Goal: Task Accomplishment & Management: Use online tool/utility

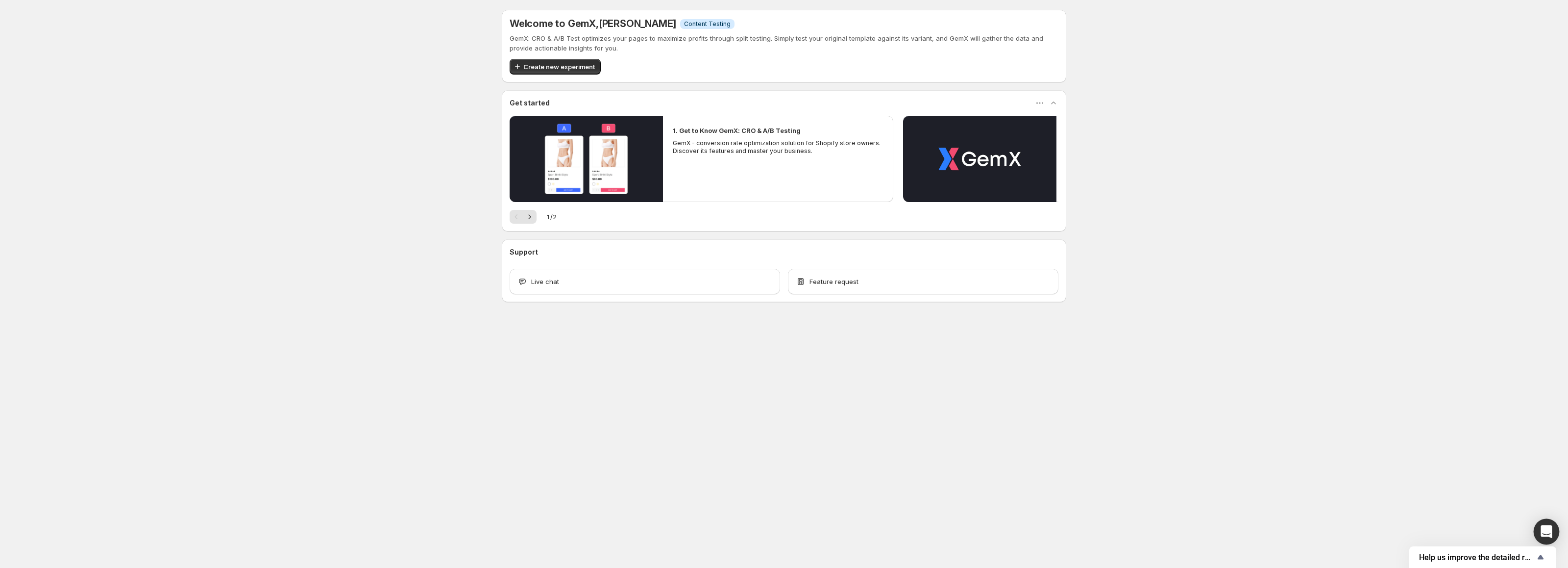
click at [1556, 532] on div "Open Intercom Messenger" at bounding box center [1547, 532] width 26 height 26
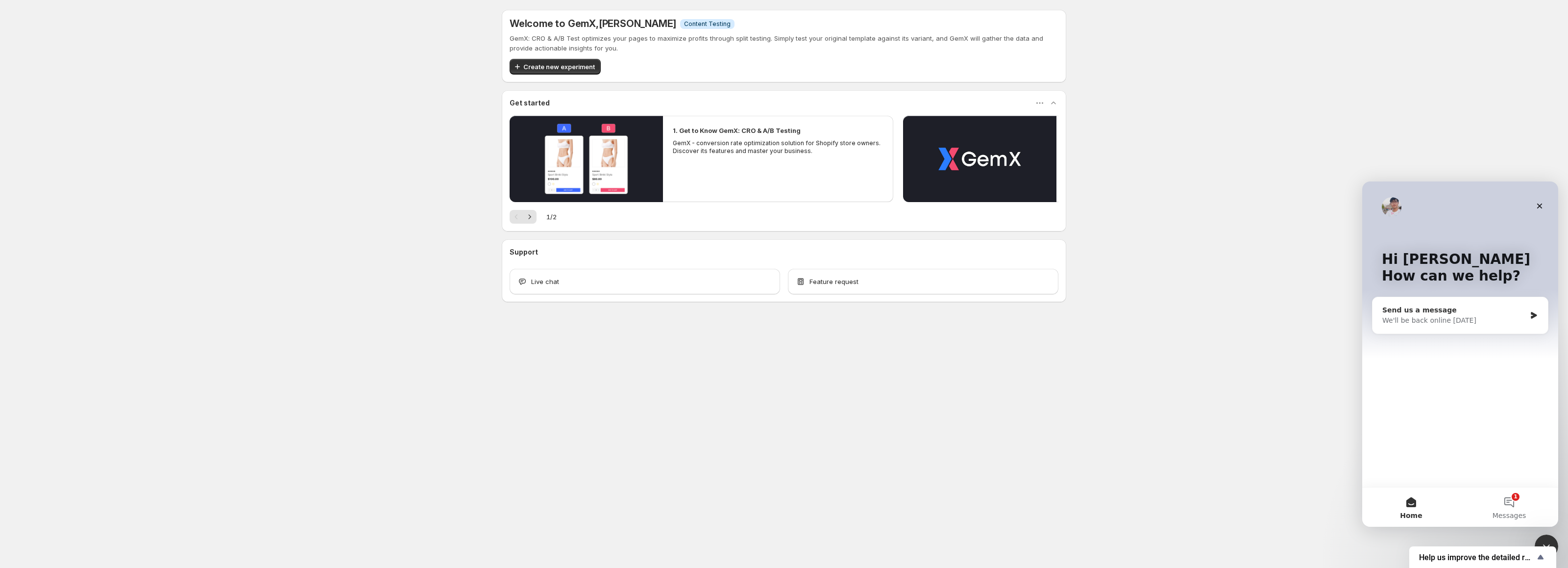
click at [1433, 327] on div "Send us a message We'll be back online [DATE]" at bounding box center [1460, 315] width 176 height 36
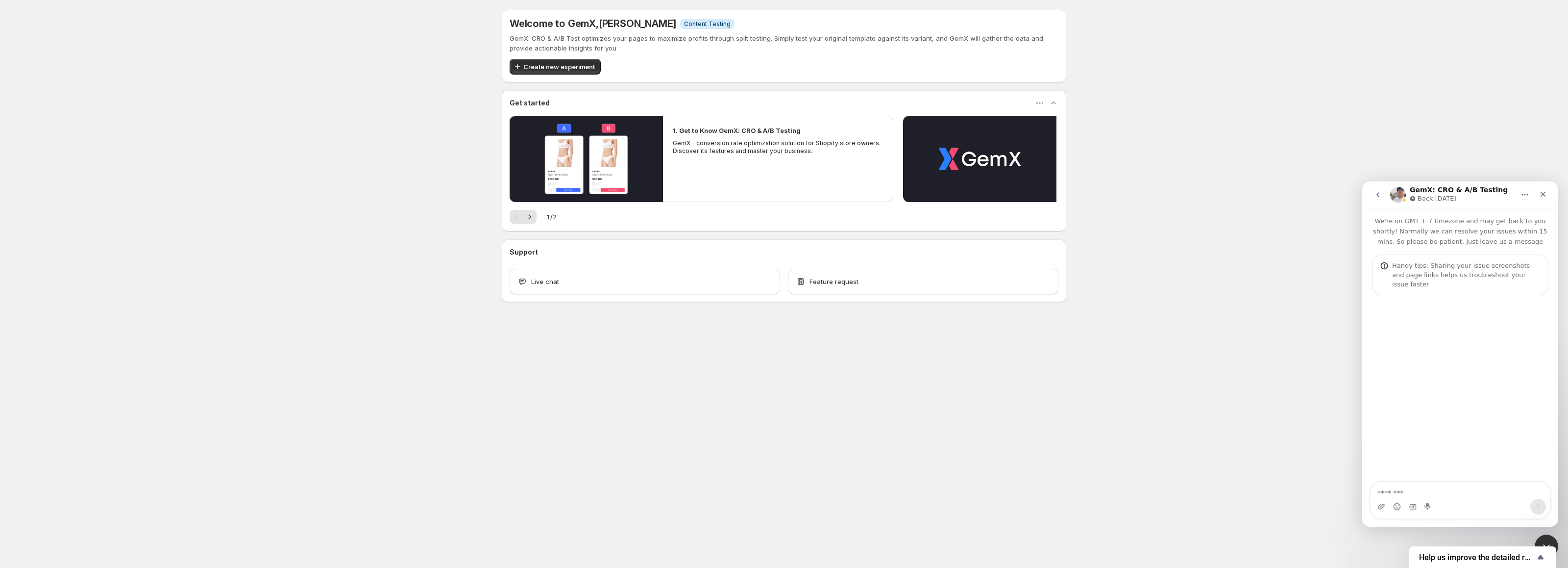
click at [1416, 490] on textarea "Message…" at bounding box center [1460, 490] width 179 height 16
type textarea "**********"
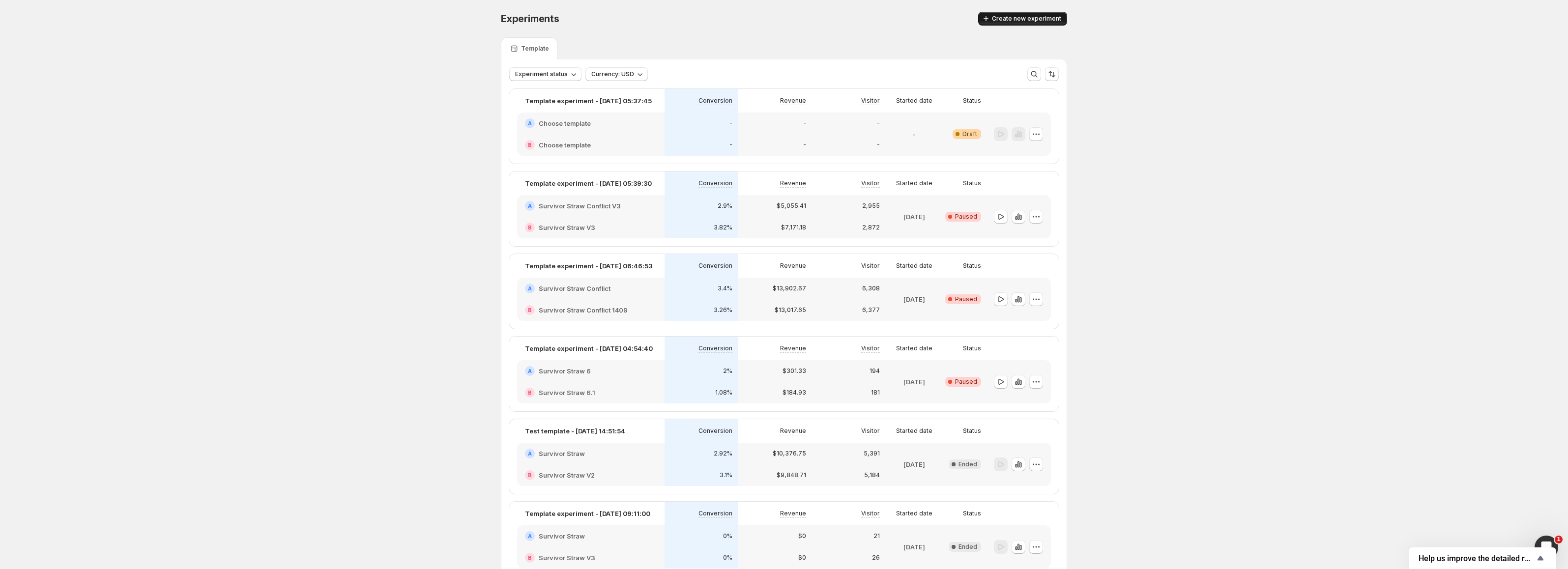
click at [1020, 19] on span "Create new experiment" at bounding box center [1026, 18] width 69 height 8
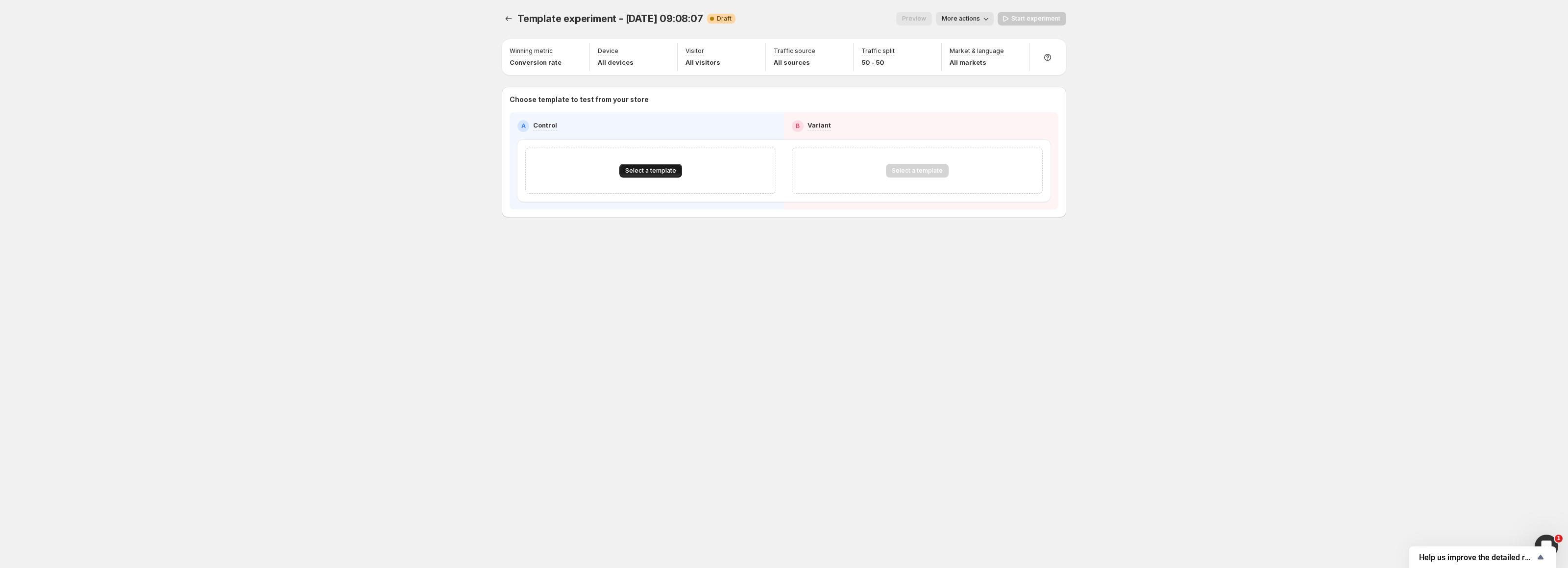
click at [646, 172] on span "Select a template" at bounding box center [650, 170] width 51 height 8
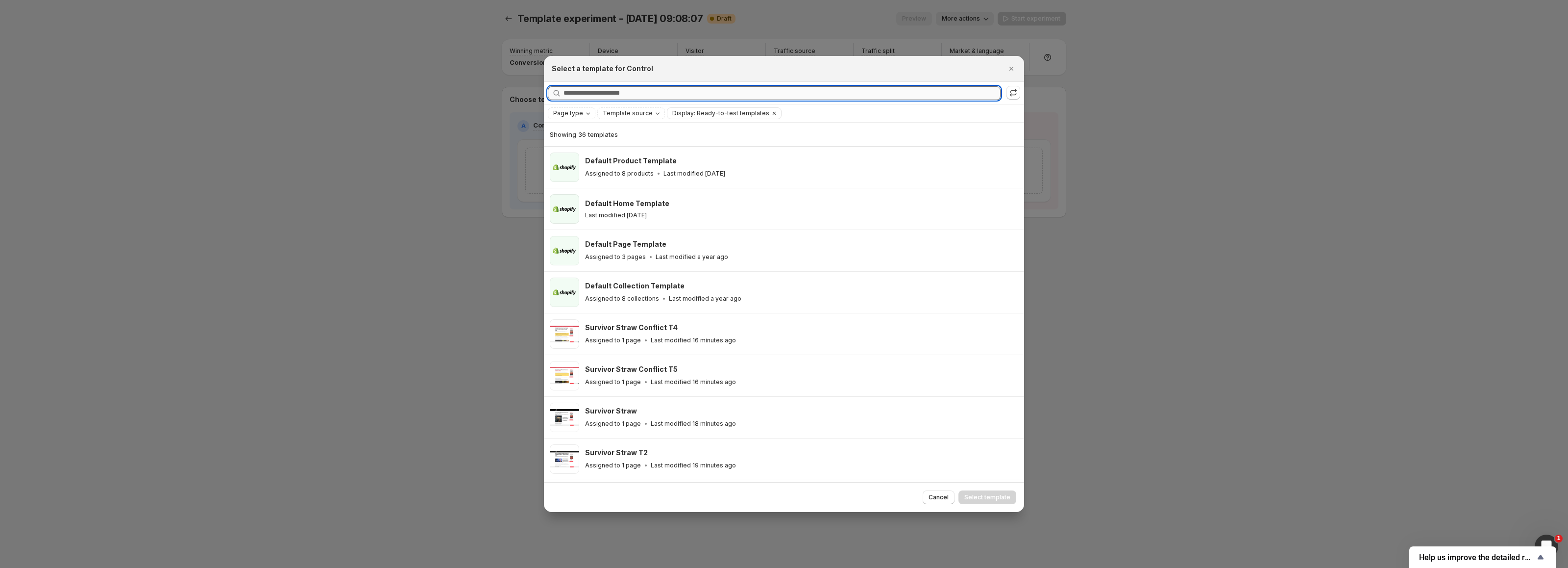
click at [684, 90] on input "Searching all templates" at bounding box center [781, 93] width 437 height 14
type input "*****"
drag, startPoint x: 606, startPoint y: 93, endPoint x: 526, endPoint y: 91, distance: 80.0
click at [526, 567] on div "Select a template for Control Searching all templates ***** Clear Page type Tem…" at bounding box center [784, 568] width 1568 height 0
drag, startPoint x: 695, startPoint y: 91, endPoint x: 513, endPoint y: 93, distance: 182.0
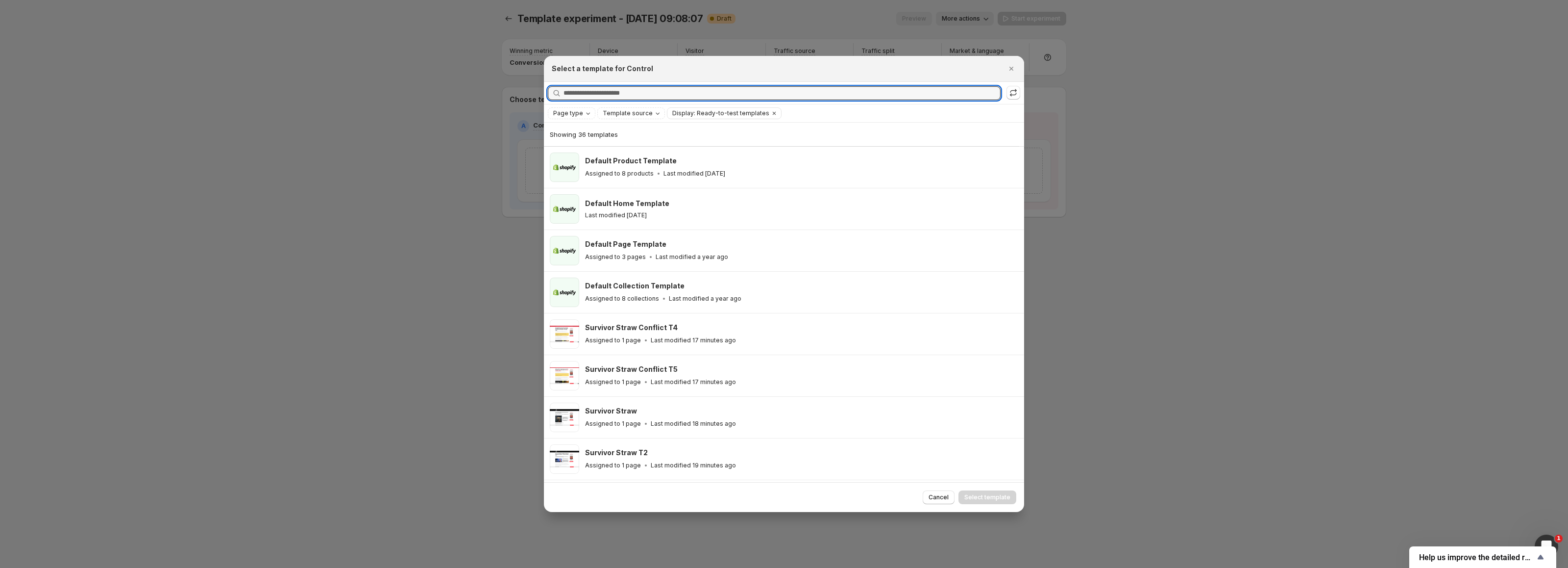
click at [513, 567] on div "Select a template for Control Searching all templates Page type Template source…" at bounding box center [784, 568] width 1568 height 0
paste input "**********"
type input "**********"
click at [383, 221] on div at bounding box center [784, 284] width 1568 height 568
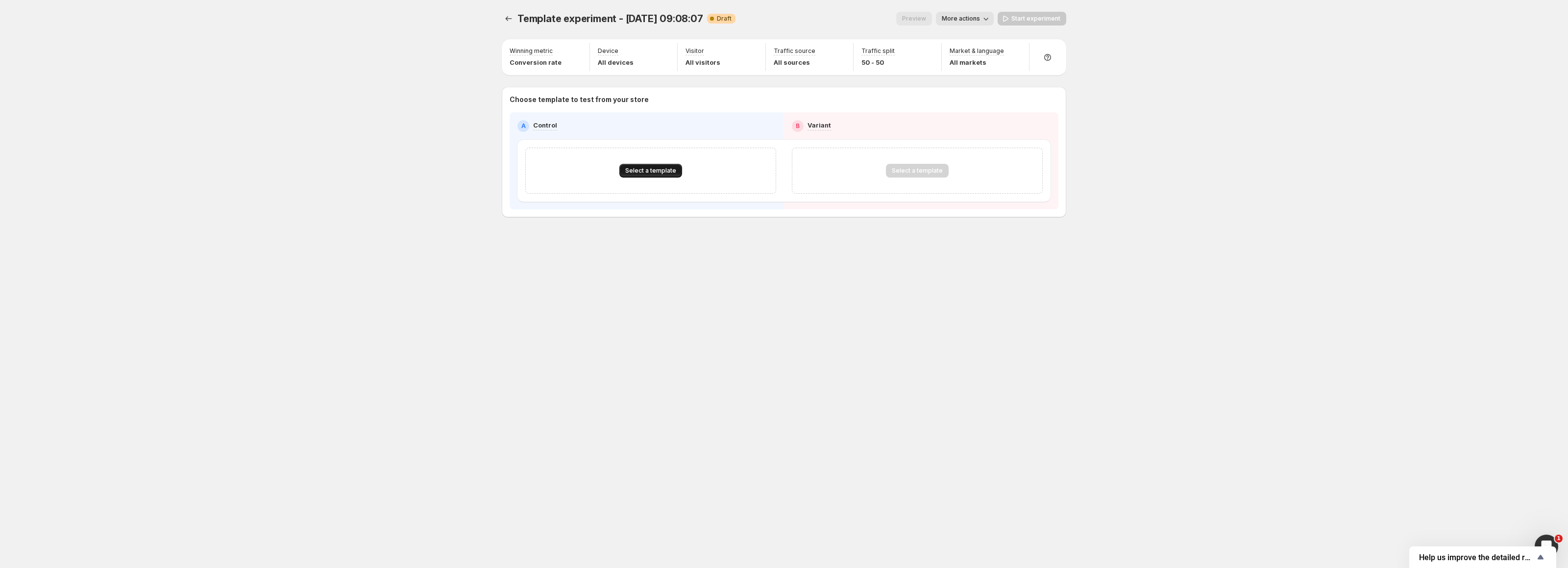
click at [663, 172] on span "Select a template" at bounding box center [650, 170] width 51 height 8
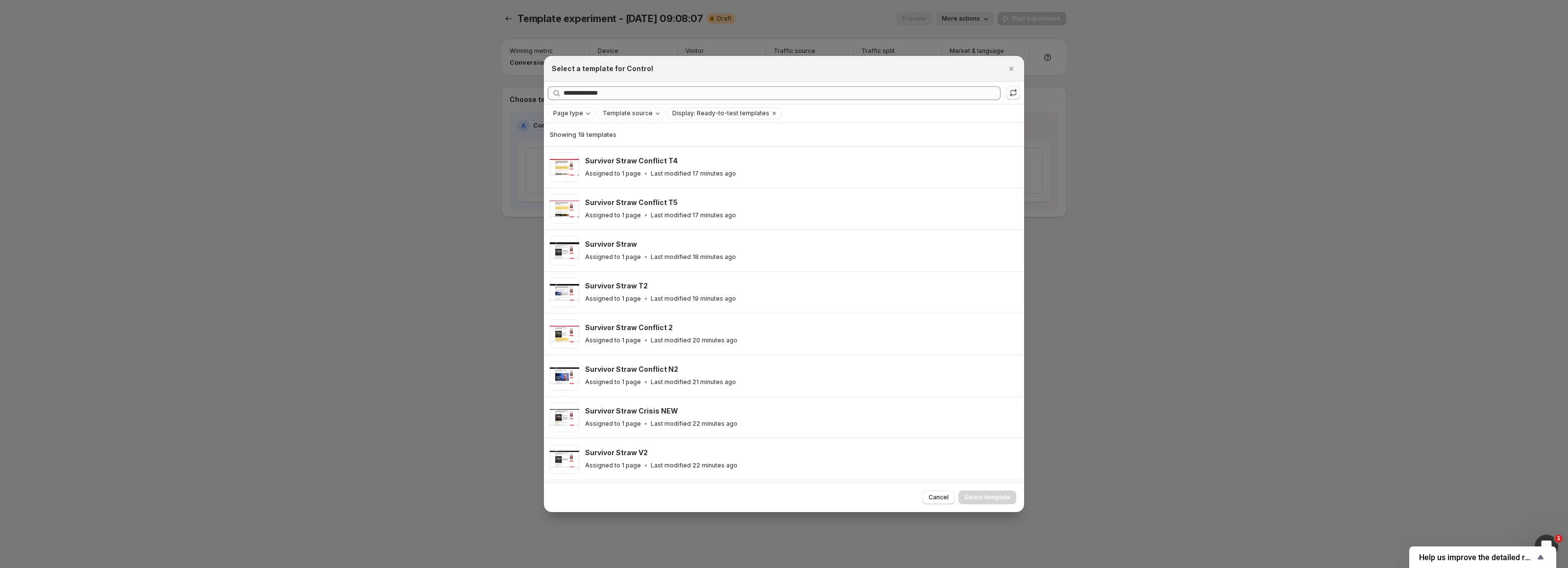
click at [411, 172] on div at bounding box center [784, 284] width 1568 height 568
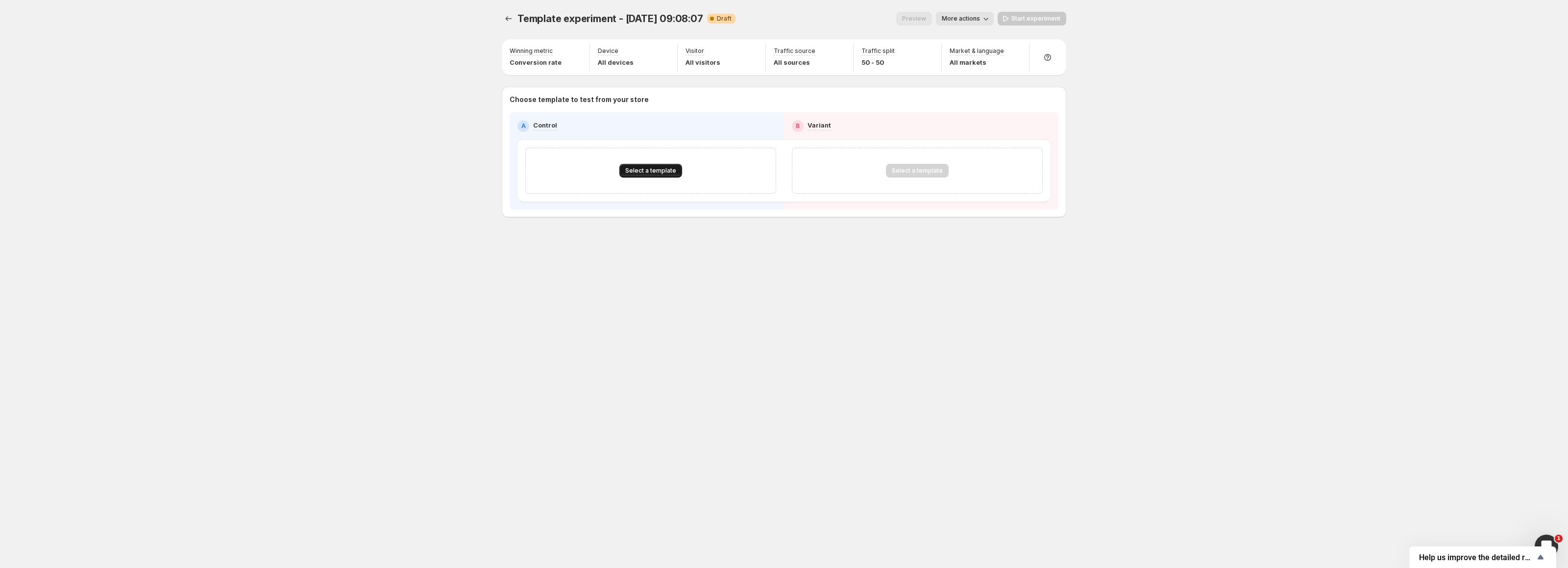
click at [640, 168] on span "Select a template" at bounding box center [650, 170] width 51 height 8
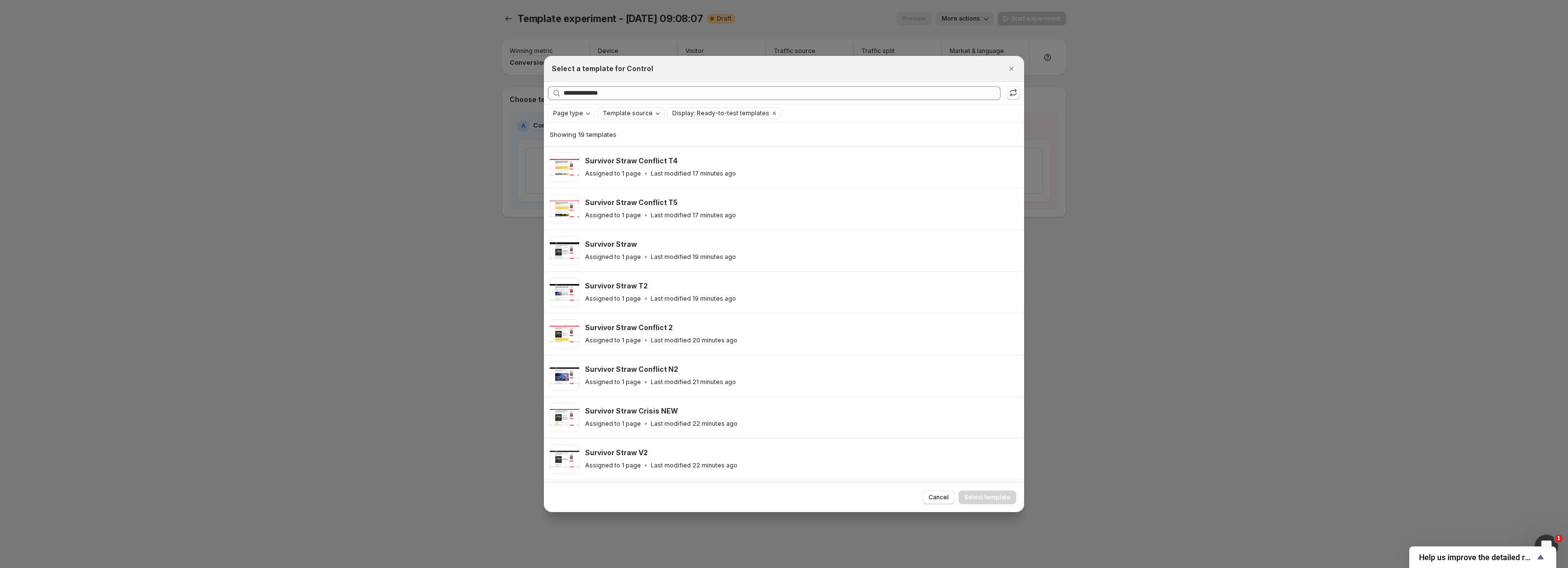
click at [635, 109] on span "Template source" at bounding box center [628, 113] width 50 height 8
click at [559, 111] on span "Page type" at bounding box center [568, 113] width 30 height 8
click at [601, 154] on span "Product page" at bounding box center [588, 154] width 41 height 8
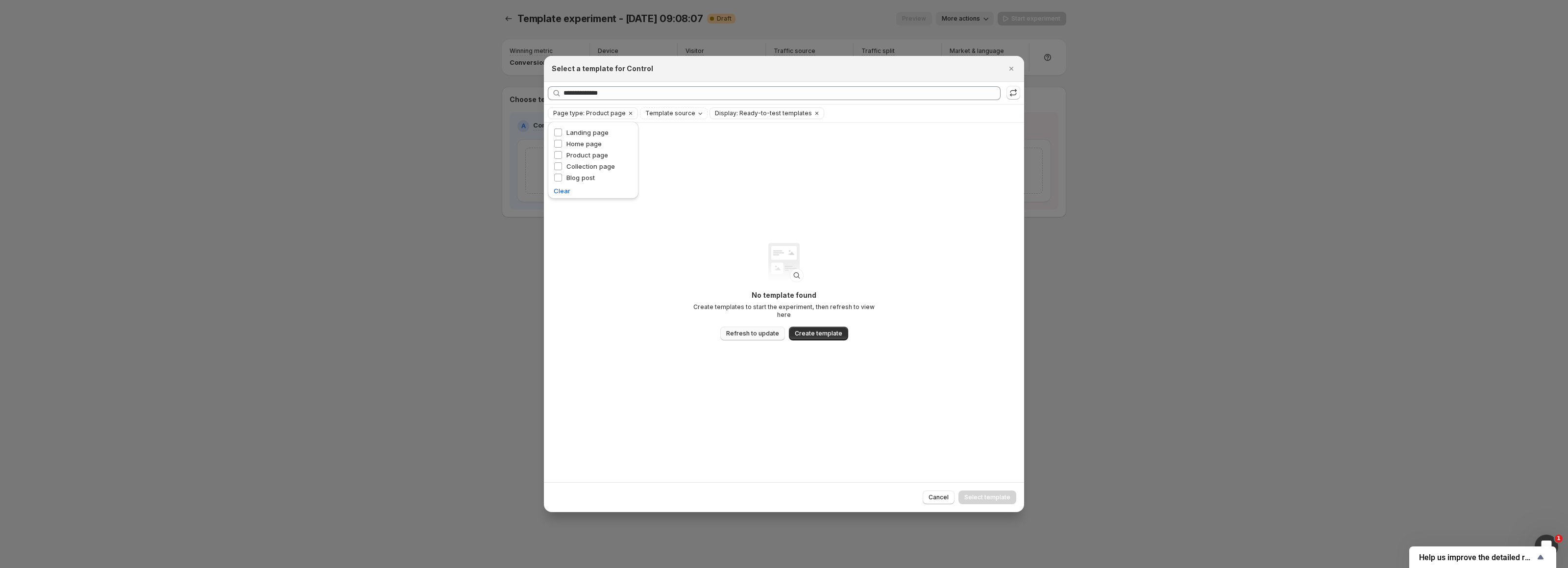
click at [760, 332] on span "Refresh to update" at bounding box center [752, 333] width 53 height 8
click at [344, 241] on div at bounding box center [784, 284] width 1568 height 568
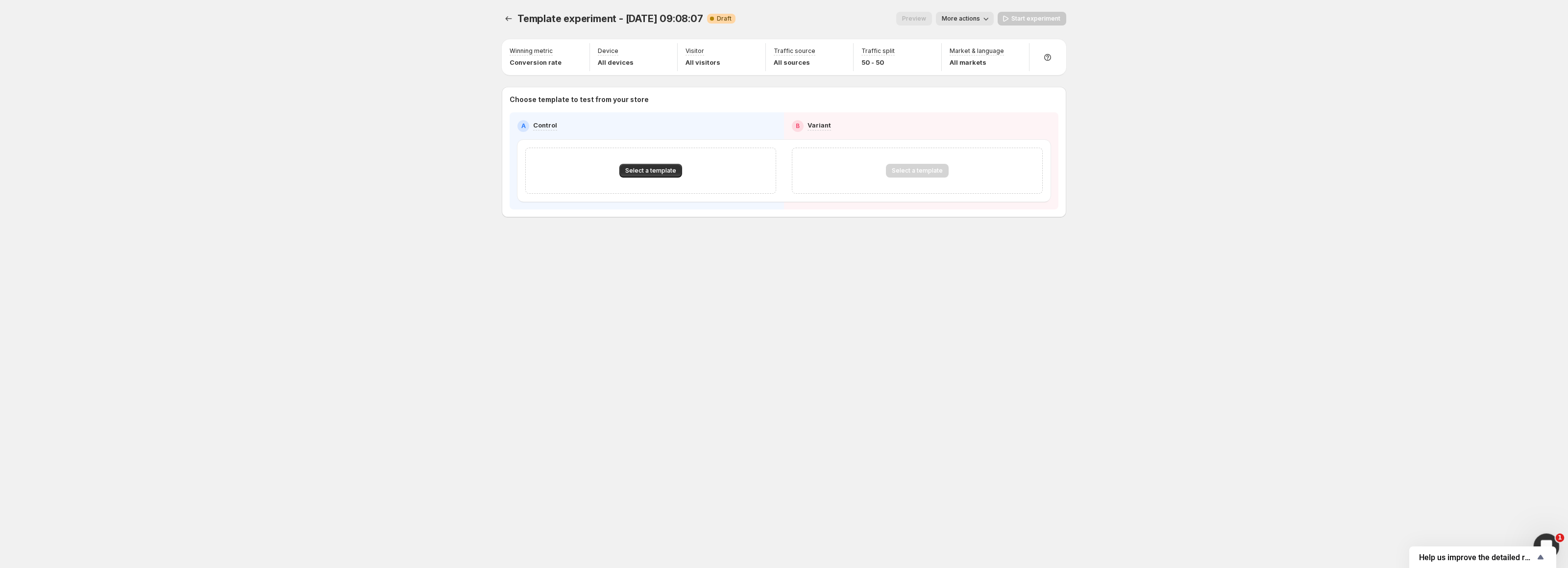
click at [1542, 534] on div "Open Intercom Messenger" at bounding box center [1546, 545] width 33 height 33
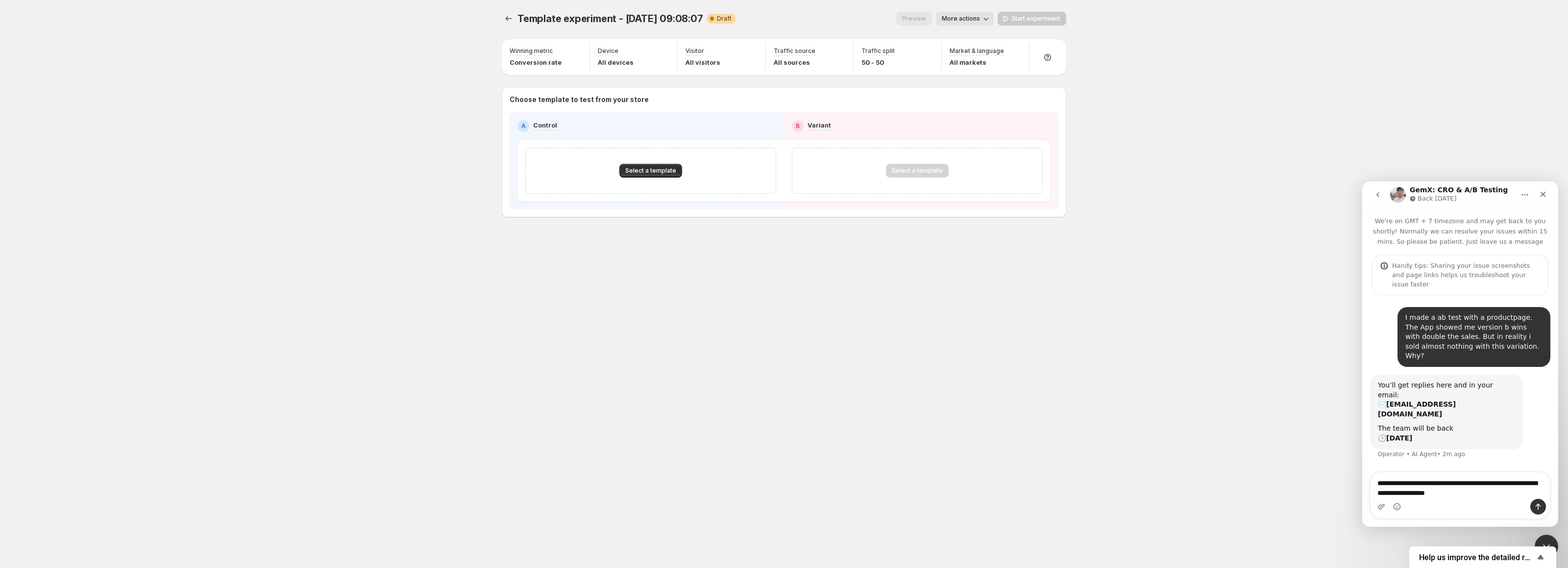
type textarea "**********"
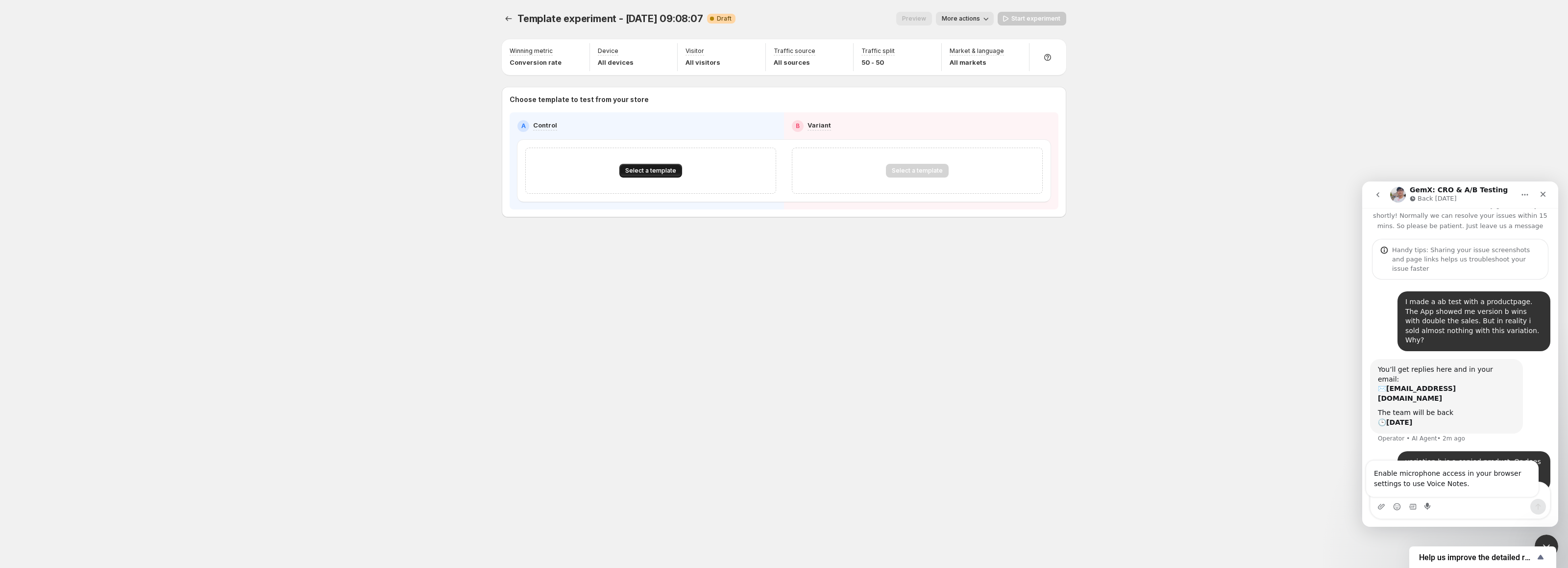
click at [675, 170] on span "Select a template" at bounding box center [650, 170] width 51 height 8
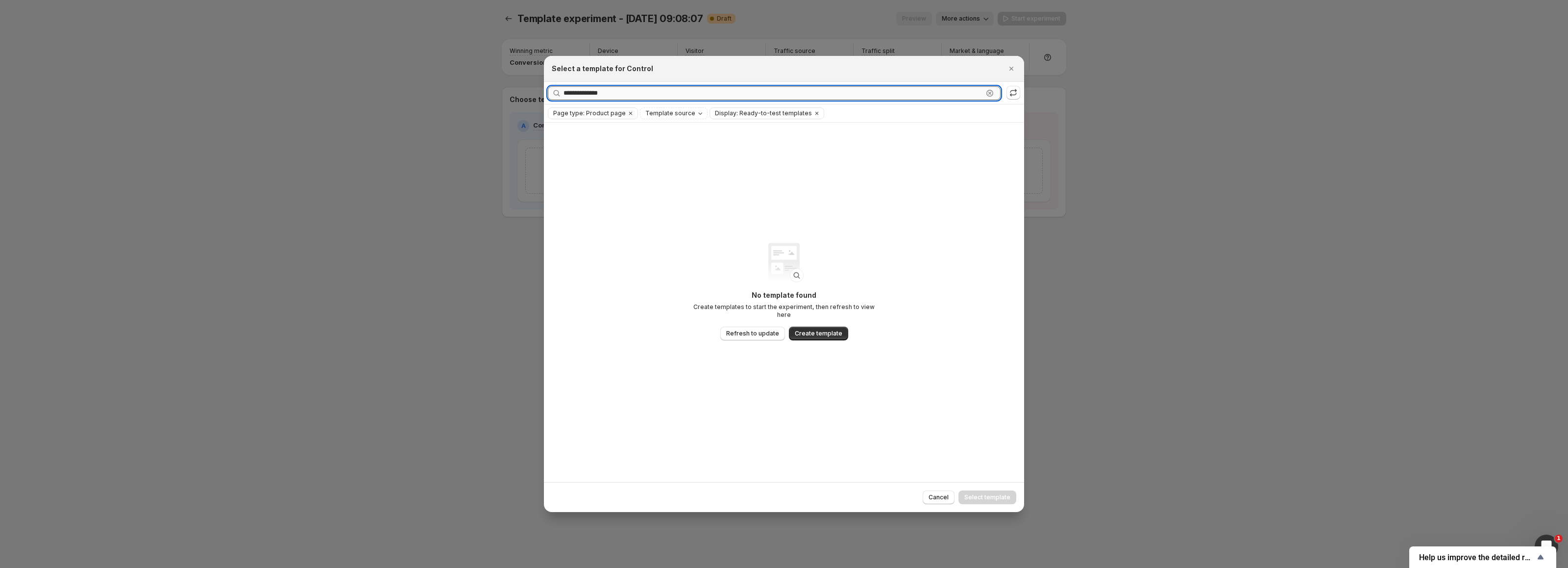
click at [631, 95] on input "**********" at bounding box center [773, 93] width 420 height 14
click at [1016, 68] on icon "Close" at bounding box center [1011, 68] width 9 height 9
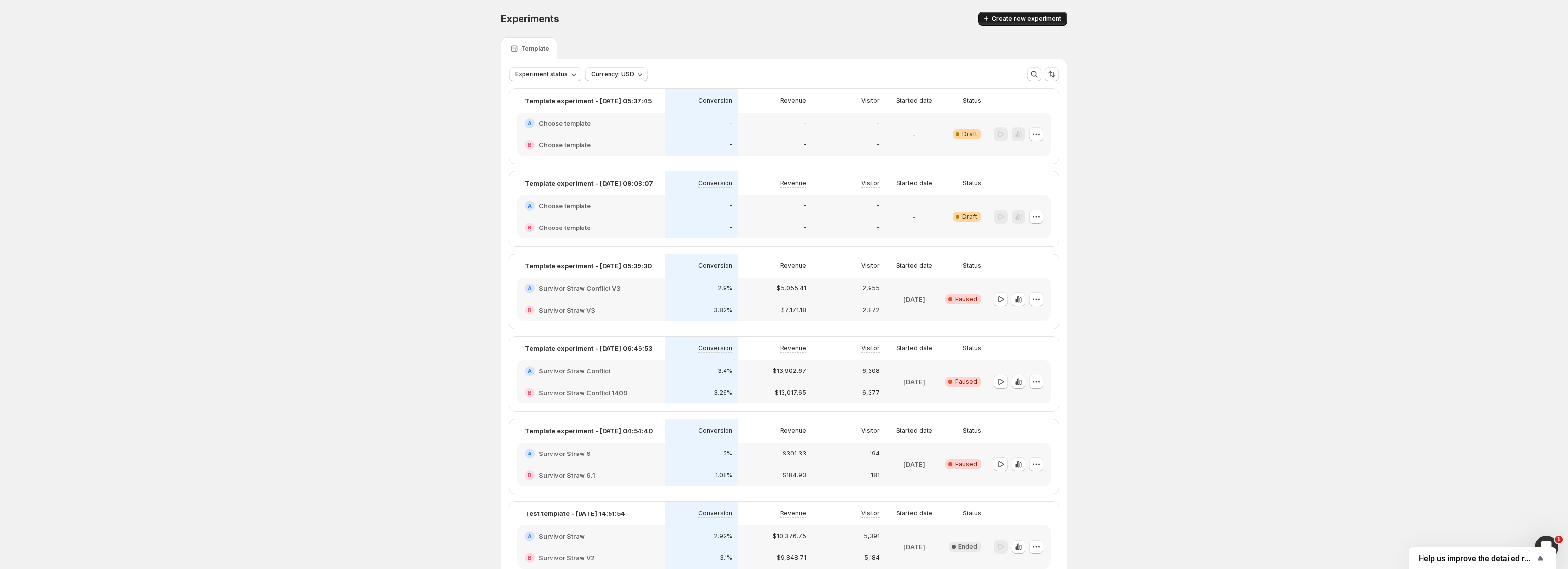
click at [1016, 21] on span "Create new experiment" at bounding box center [1026, 18] width 69 height 8
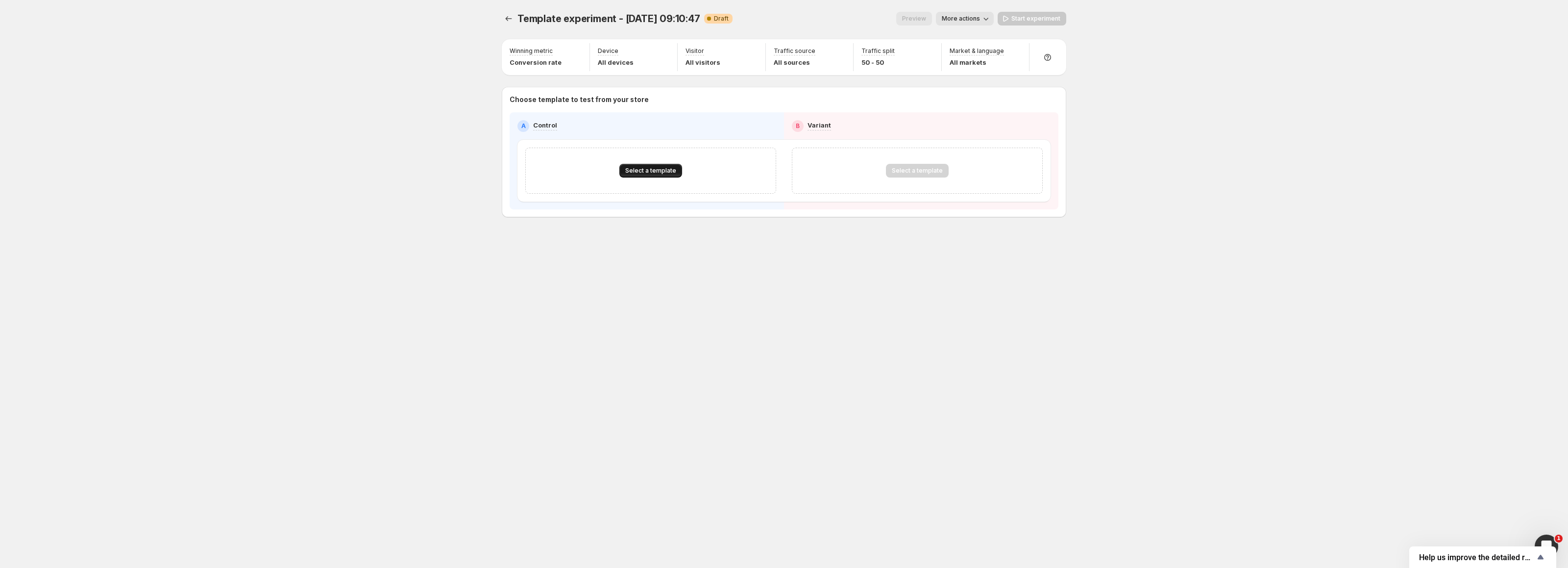
click at [655, 165] on button "Select a template" at bounding box center [650, 171] width 63 height 14
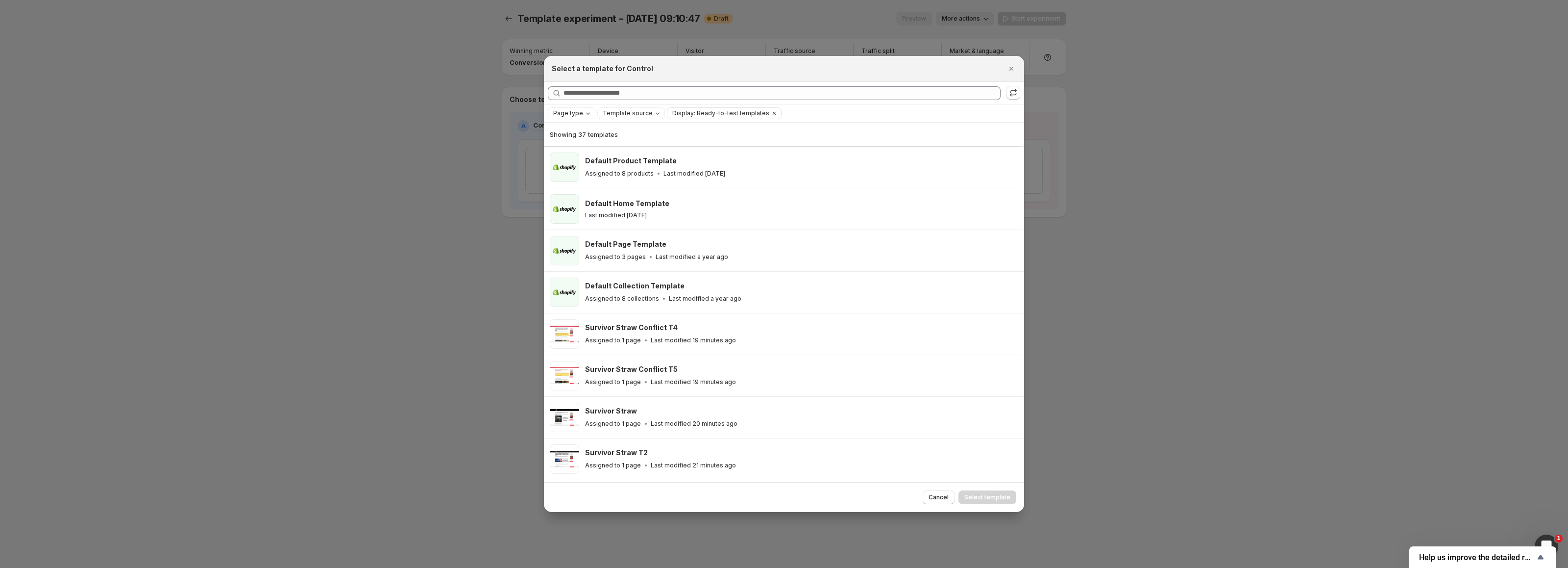
click at [170, 208] on div at bounding box center [784, 284] width 1568 height 568
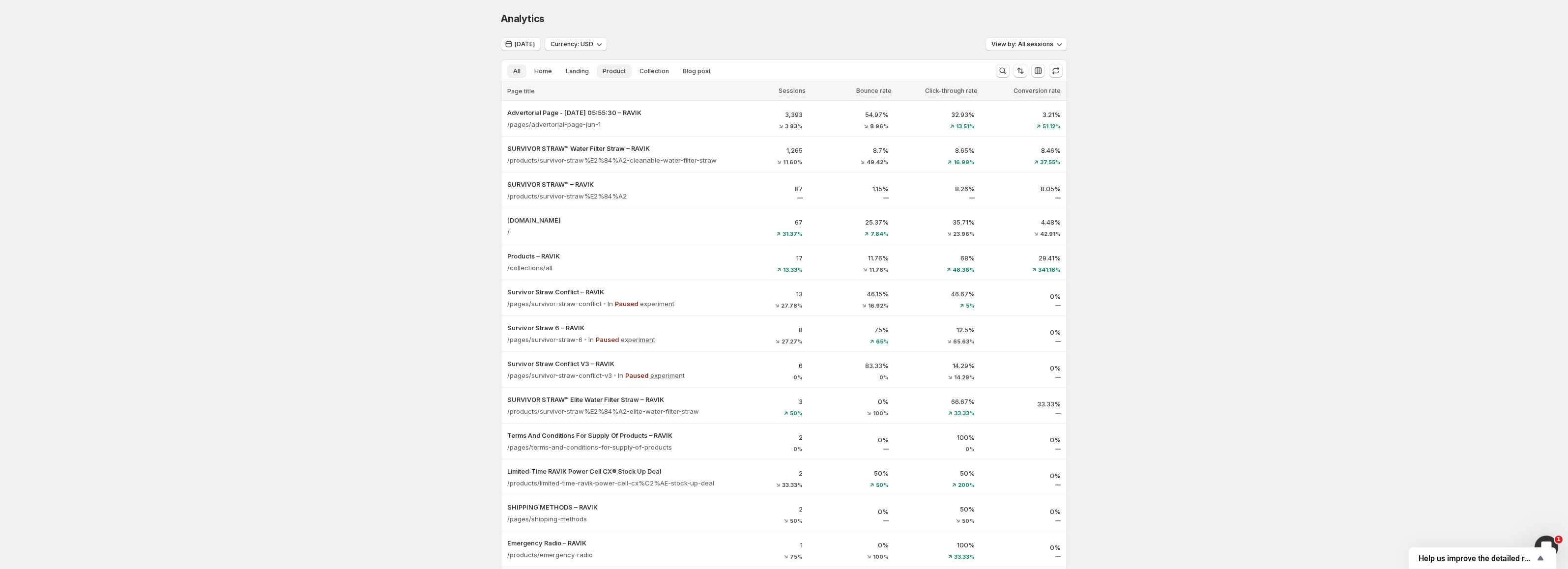
click at [611, 73] on span "Product" at bounding box center [613, 71] width 23 height 8
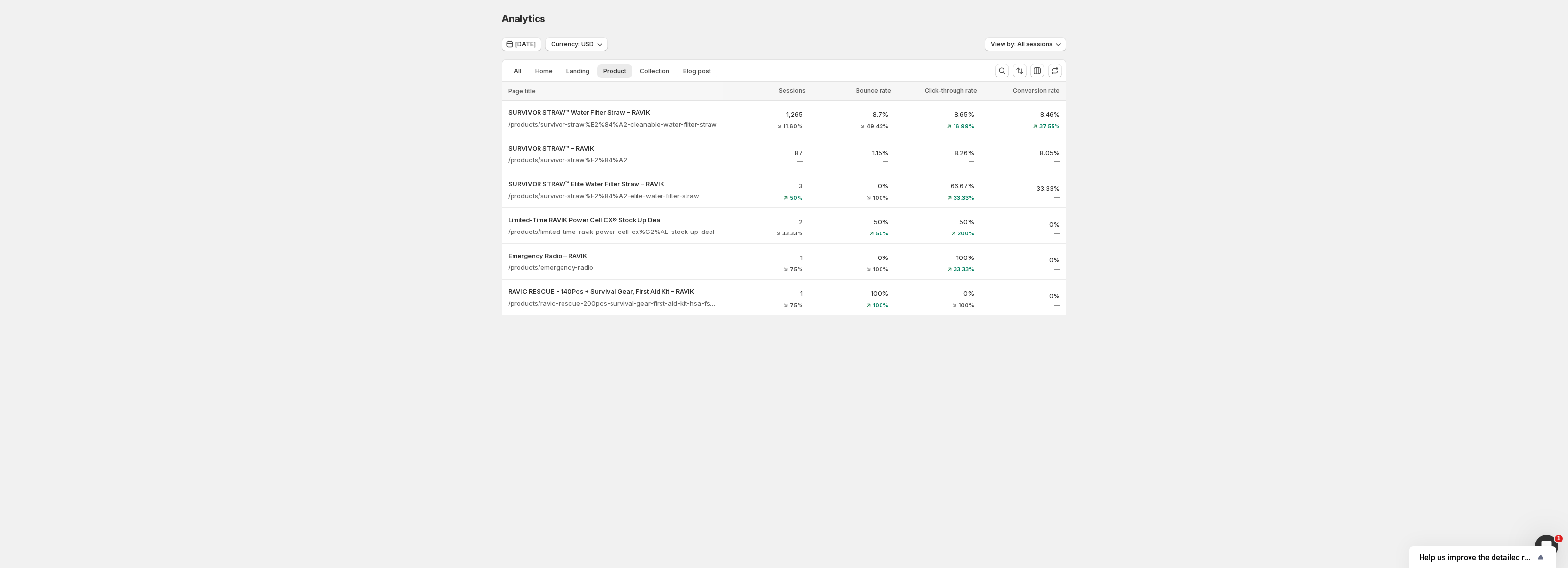
click at [353, 163] on div "Analytics. This page is ready Analytics [DATE] Currency: USD View by: All sessi…" at bounding box center [784, 184] width 1568 height 368
click at [515, 46] on button "[DATE]" at bounding box center [522, 44] width 40 height 14
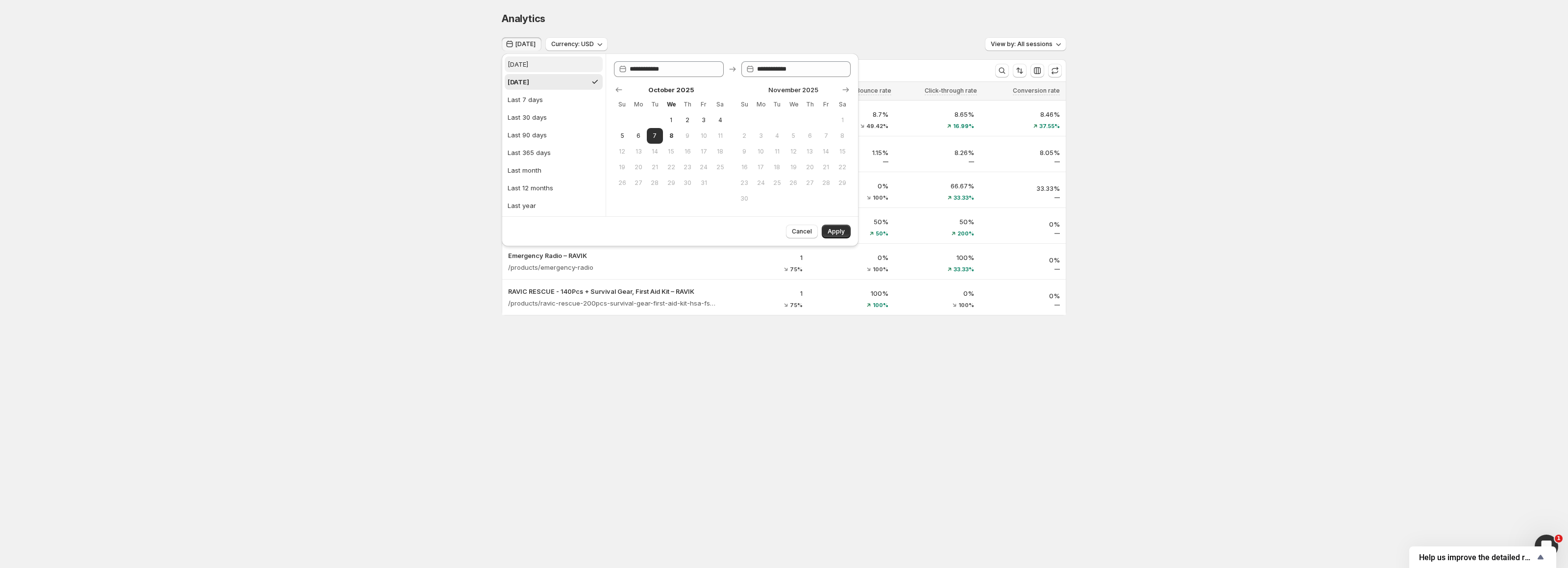
click at [514, 68] on div "[DATE]" at bounding box center [518, 64] width 21 height 9
type input "**********"
click at [831, 230] on span "Apply" at bounding box center [837, 231] width 17 height 8
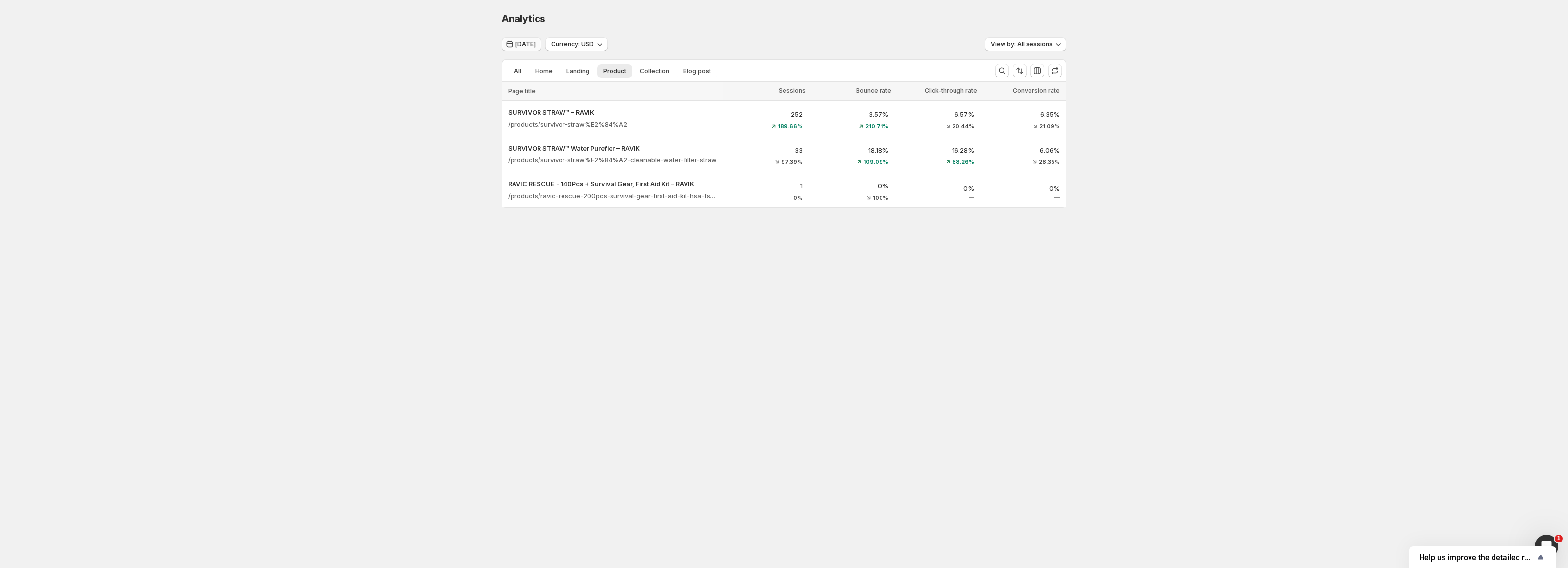
click at [515, 45] on span "[DATE]" at bounding box center [525, 44] width 20 height 8
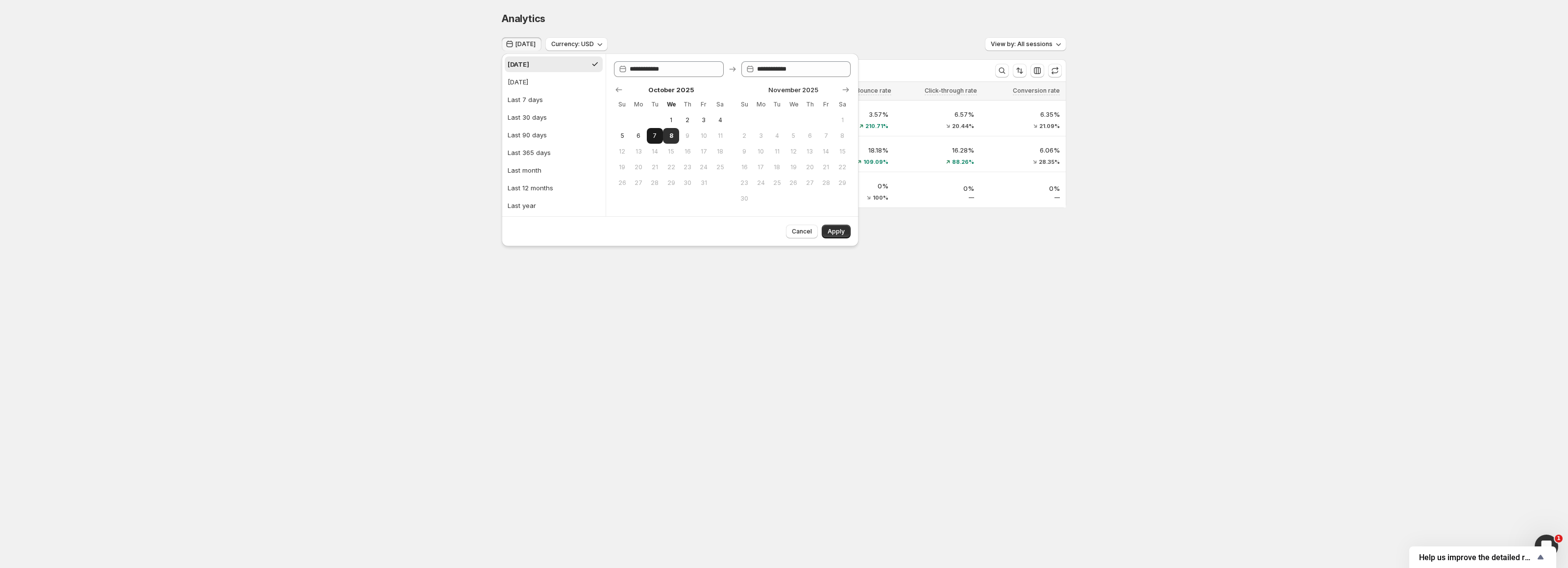
click at [649, 137] on button "7" at bounding box center [655, 135] width 16 height 16
type input "**********"
click at [842, 234] on span "Apply" at bounding box center [837, 231] width 17 height 8
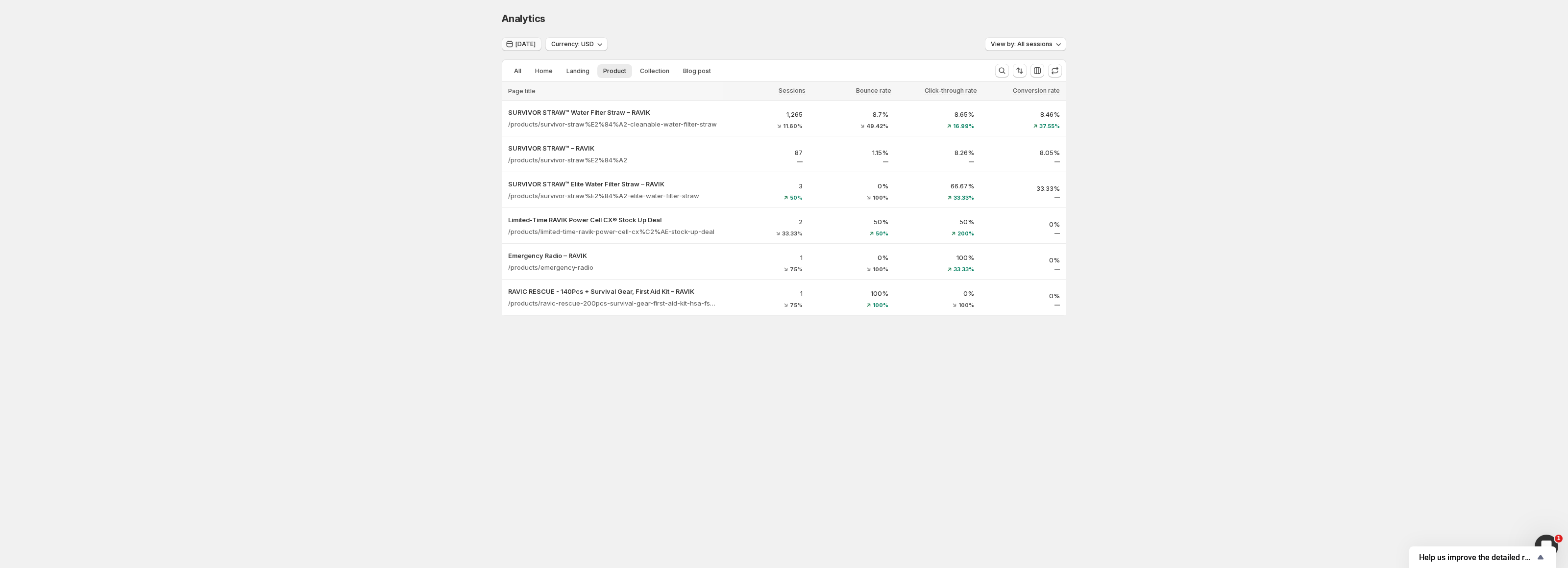
click at [521, 45] on span "[DATE]" at bounding box center [525, 44] width 20 height 8
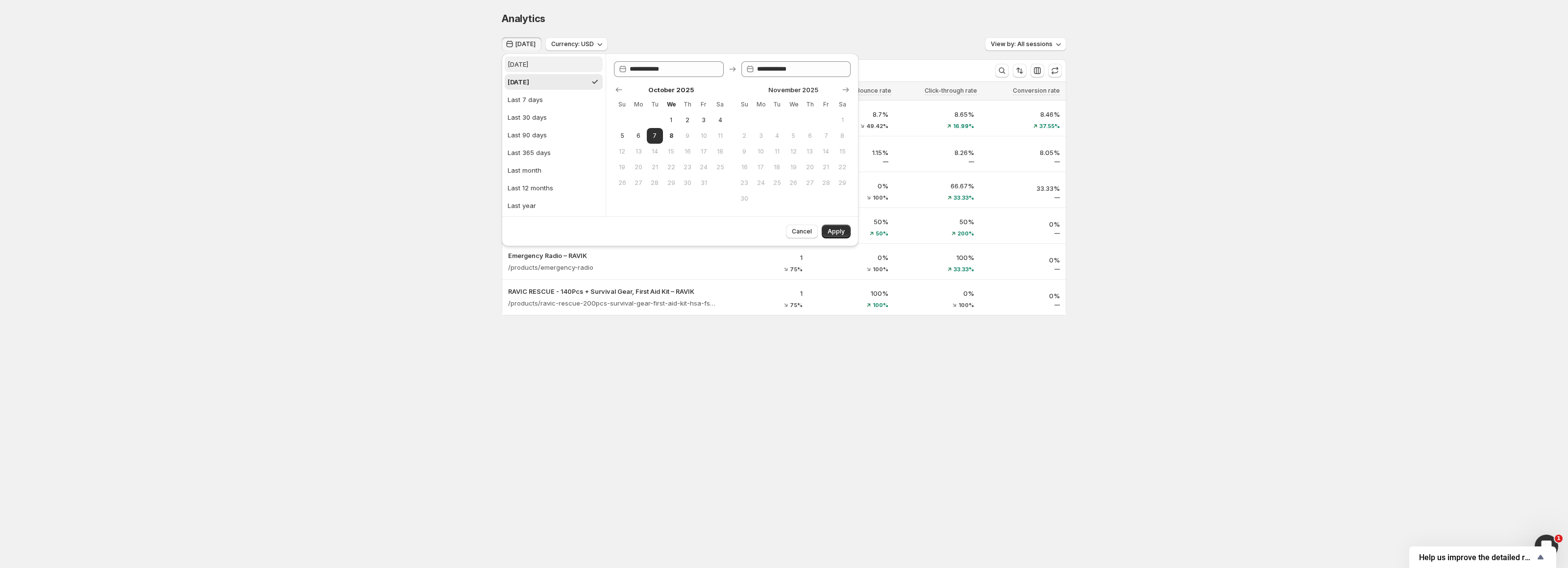
click at [527, 69] on button "[DATE]" at bounding box center [554, 64] width 98 height 16
type input "**********"
click at [824, 233] on button "Apply" at bounding box center [837, 232] width 29 height 14
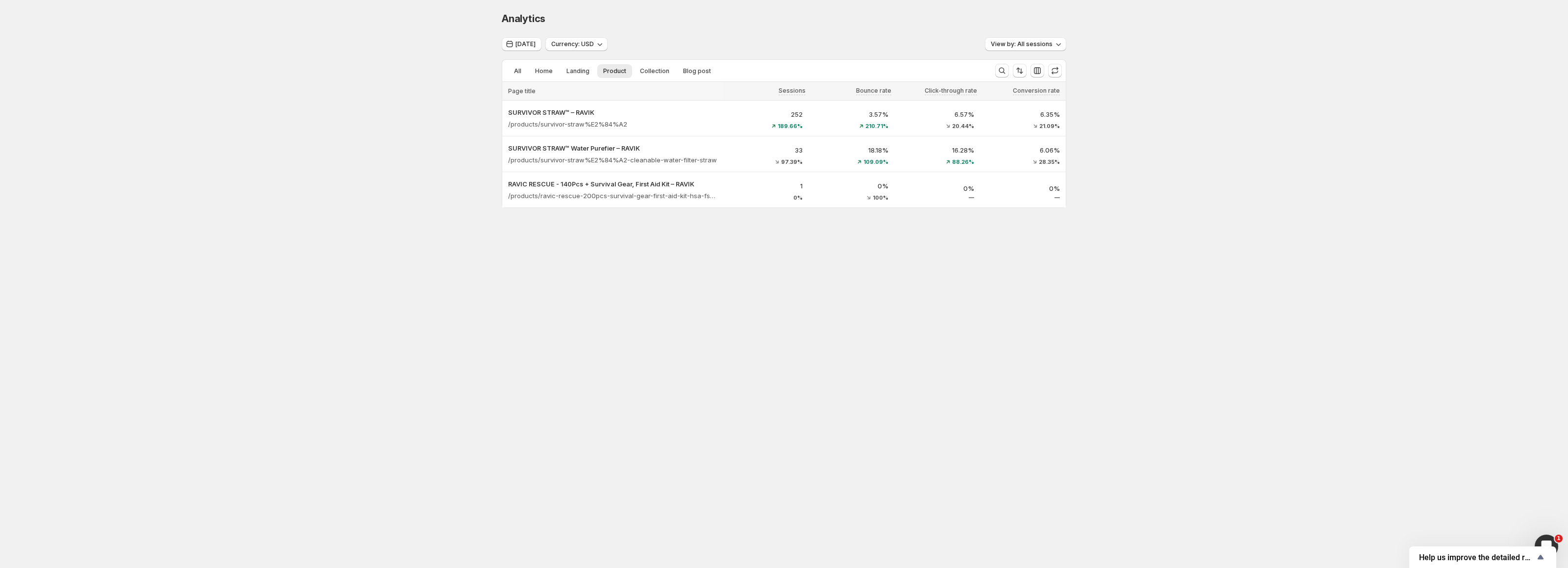
click at [309, 184] on div "Analytics. This page is ready Analytics [DATE] Currency: USD View by: All sessi…" at bounding box center [784, 130] width 1568 height 261
click at [521, 44] on span "[DATE]" at bounding box center [525, 44] width 20 height 8
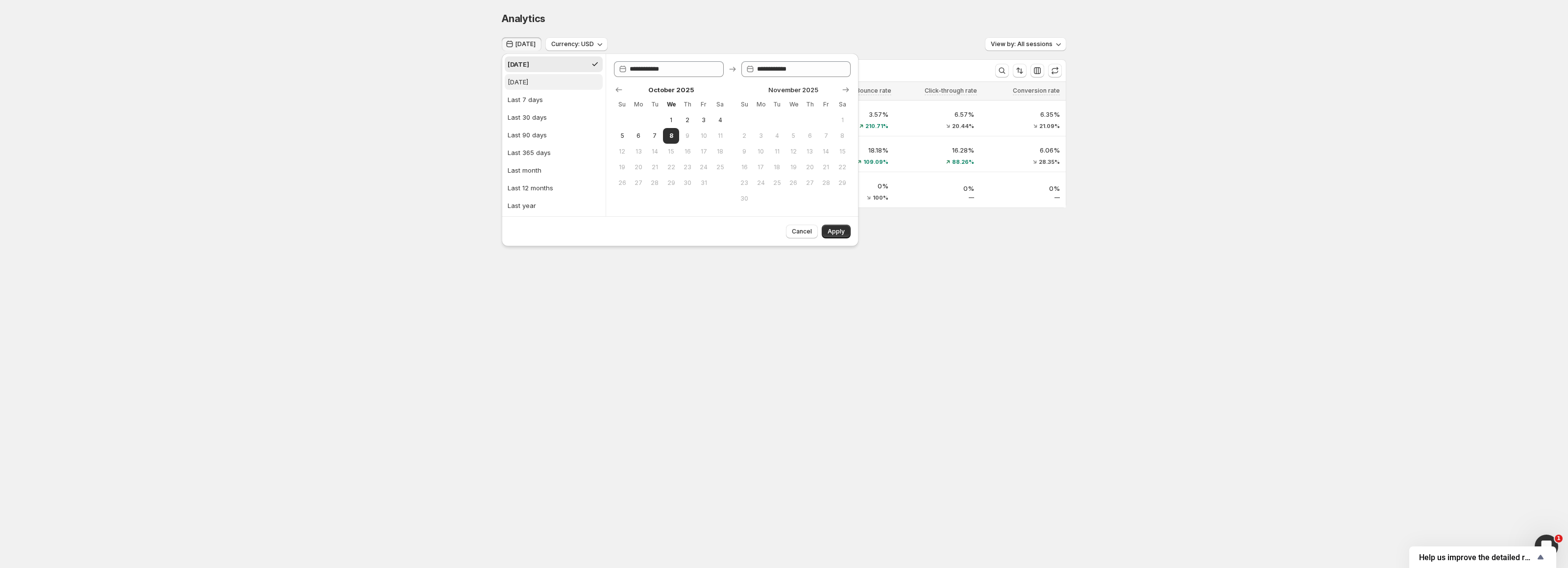
click at [526, 80] on div "[DATE]" at bounding box center [518, 81] width 21 height 9
type input "**********"
click at [830, 231] on span "Apply" at bounding box center [837, 231] width 17 height 8
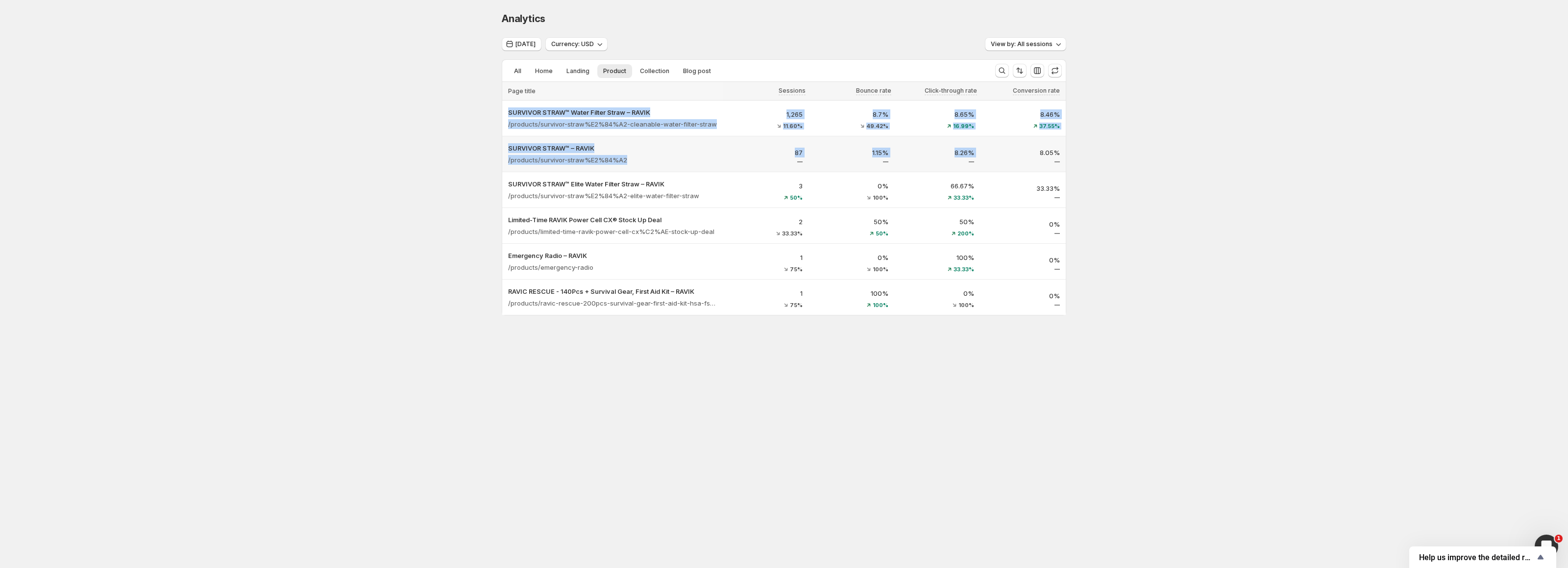
drag, startPoint x: 1079, startPoint y: 154, endPoint x: 1034, endPoint y: 155, distance: 45.0
click at [1031, 155] on div "Analytics. This page is ready Analytics [DATE] Currency: USD View by: All sessi…" at bounding box center [784, 184] width 1568 height 368
click at [1167, 145] on div "Analytics. This page is ready Analytics [DATE] Currency: USD View by: All sessi…" at bounding box center [784, 184] width 1568 height 368
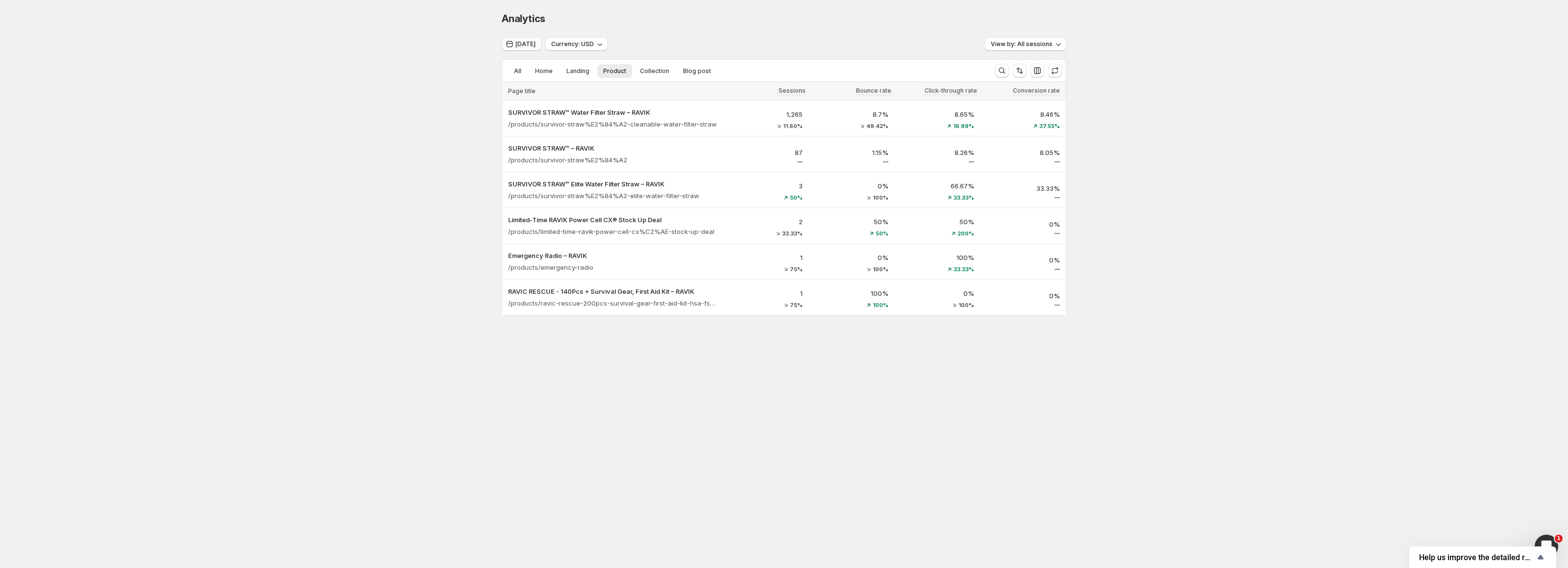
click at [518, 40] on button "[DATE]" at bounding box center [522, 44] width 40 height 14
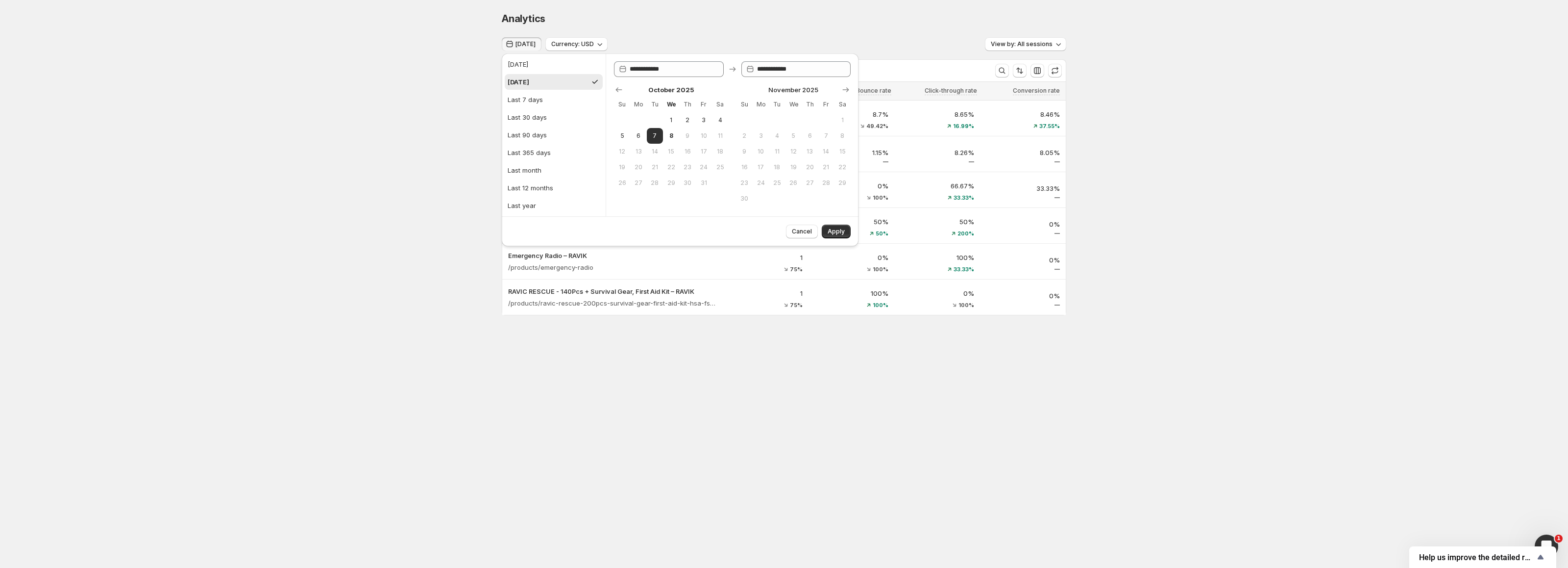
drag, startPoint x: 638, startPoint y: 134, endPoint x: 663, endPoint y: 158, distance: 34.7
click at [638, 135] on span "6" at bounding box center [638, 135] width 9 height 8
type input "**********"
click at [833, 238] on div "Cancel Apply" at bounding box center [681, 231] width 357 height 30
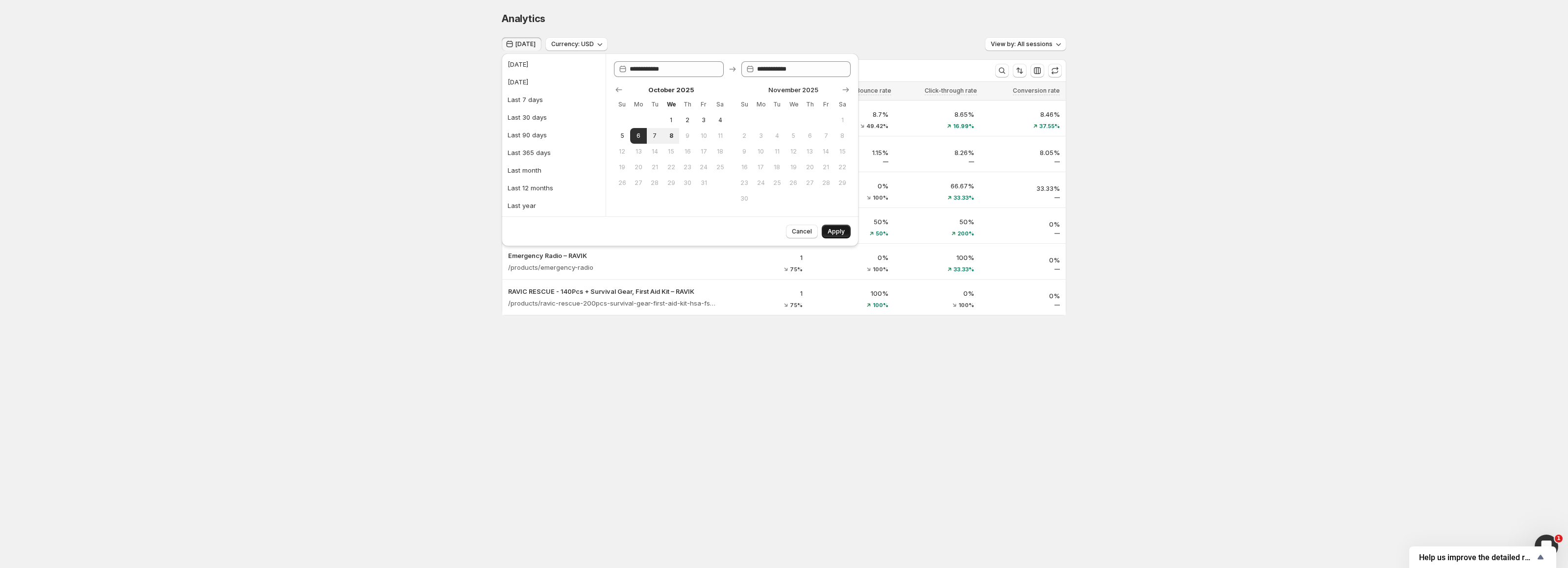
click at [837, 233] on span "Apply" at bounding box center [837, 231] width 17 height 8
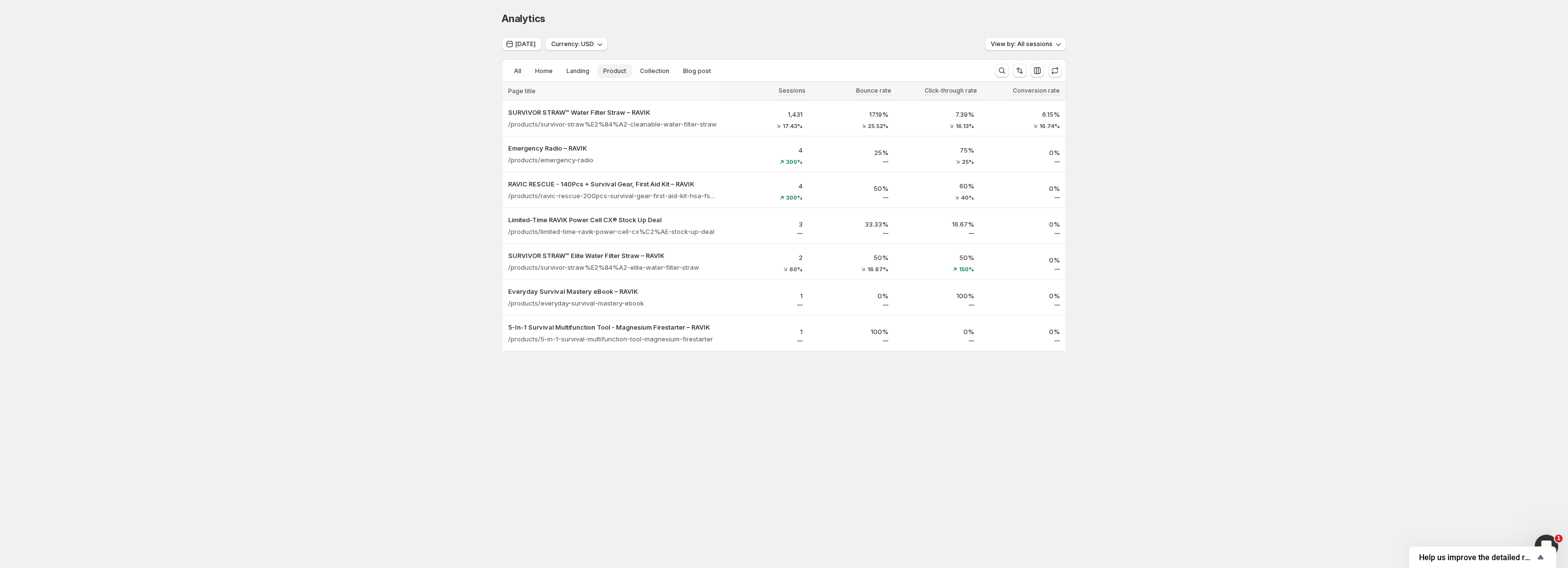
click at [614, 69] on span "Product" at bounding box center [614, 71] width 23 height 8
click at [536, 46] on span "[DATE]" at bounding box center [525, 44] width 20 height 8
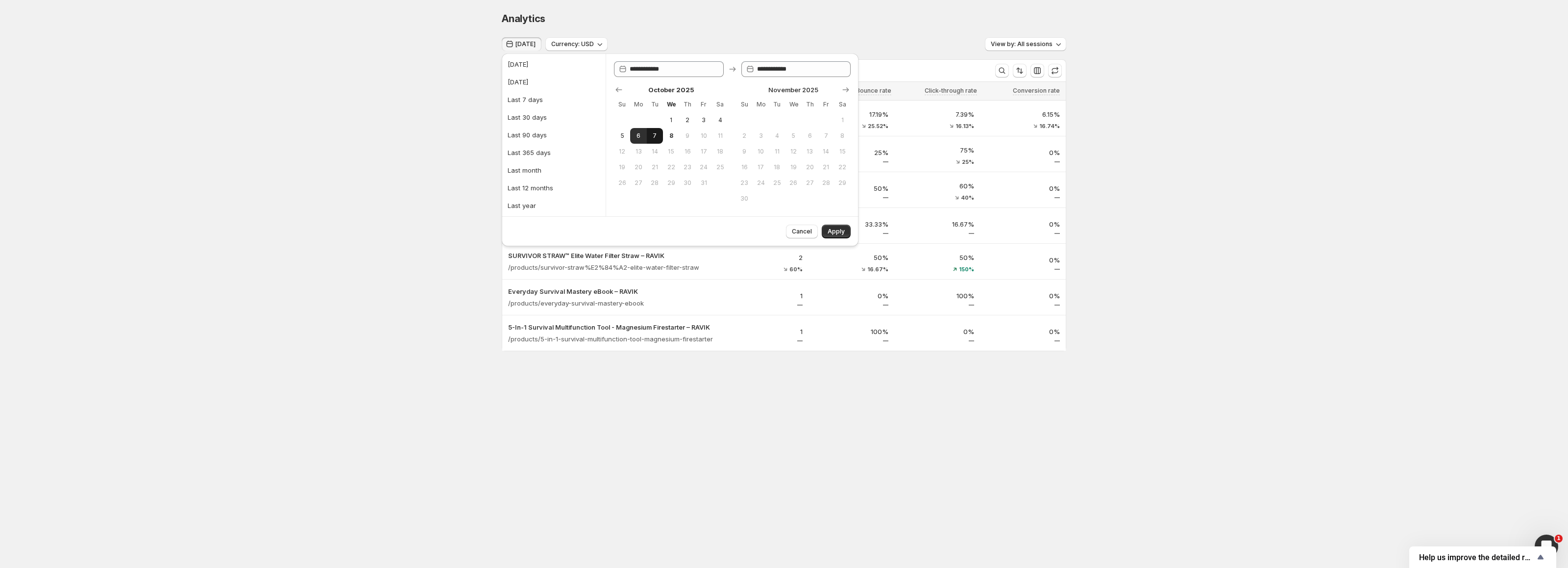
click at [655, 132] on span "7" at bounding box center [655, 135] width 9 height 8
type input "**********"
click at [654, 134] on span "7" at bounding box center [655, 135] width 9 height 8
type input "**********"
click at [844, 232] on span "Apply" at bounding box center [837, 231] width 17 height 8
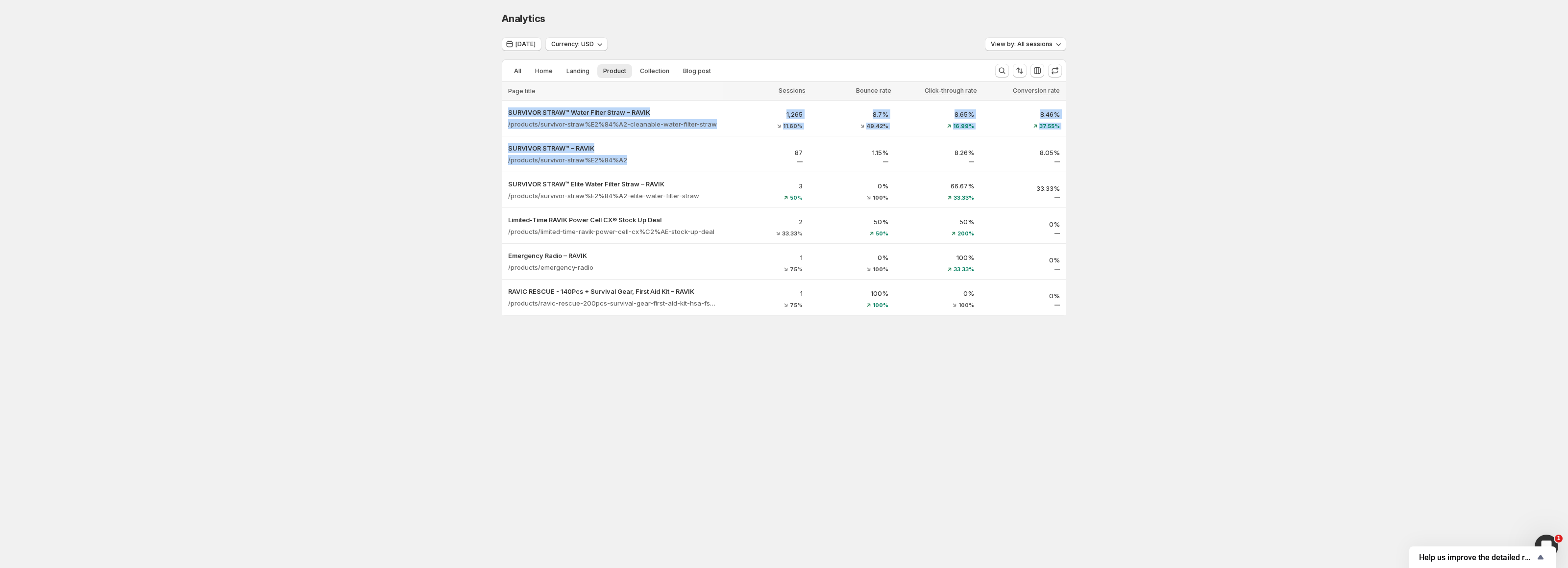
drag, startPoint x: 779, startPoint y: 155, endPoint x: 1105, endPoint y: 157, distance: 326.0
click at [1097, 159] on div "Analytics. This page is ready Analytics [DATE] Currency: USD View by: All sessi…" at bounding box center [784, 184] width 1568 height 368
click at [1105, 157] on div "Analytics. This page is ready Analytics [DATE] Currency: USD View by: All sessi…" at bounding box center [784, 184] width 1568 height 368
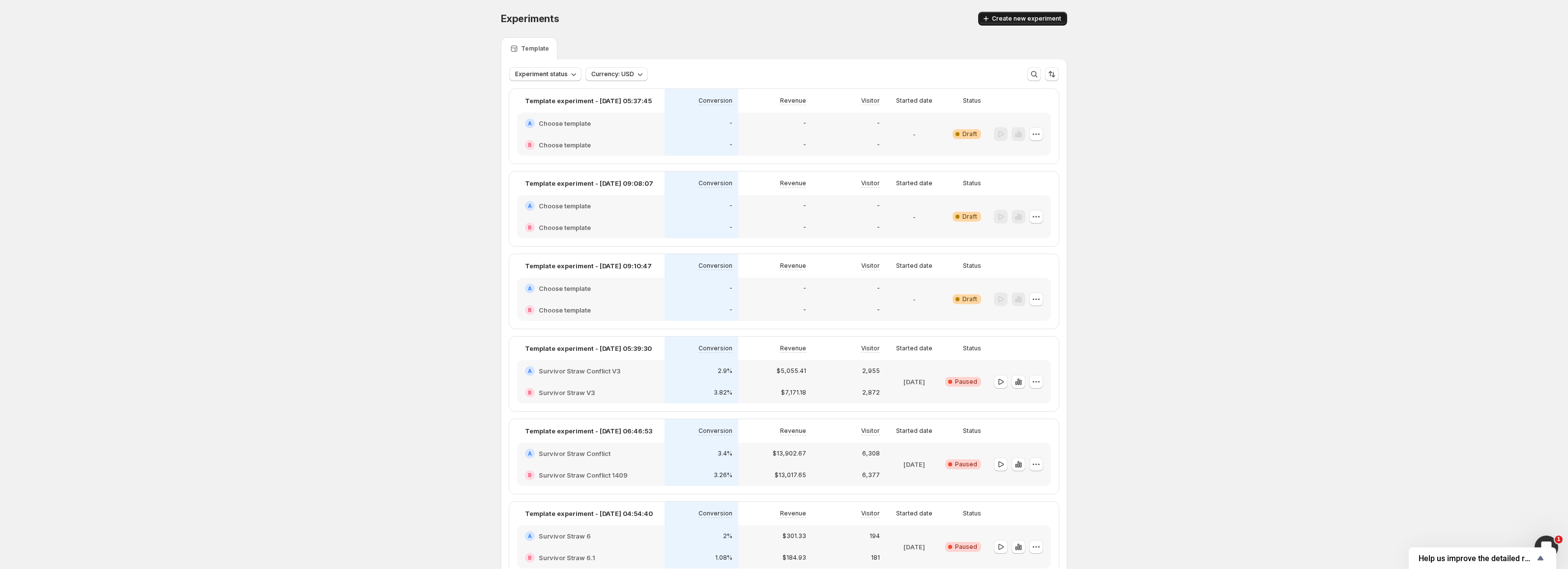
click at [1057, 16] on span "Create new experiment" at bounding box center [1026, 18] width 69 height 8
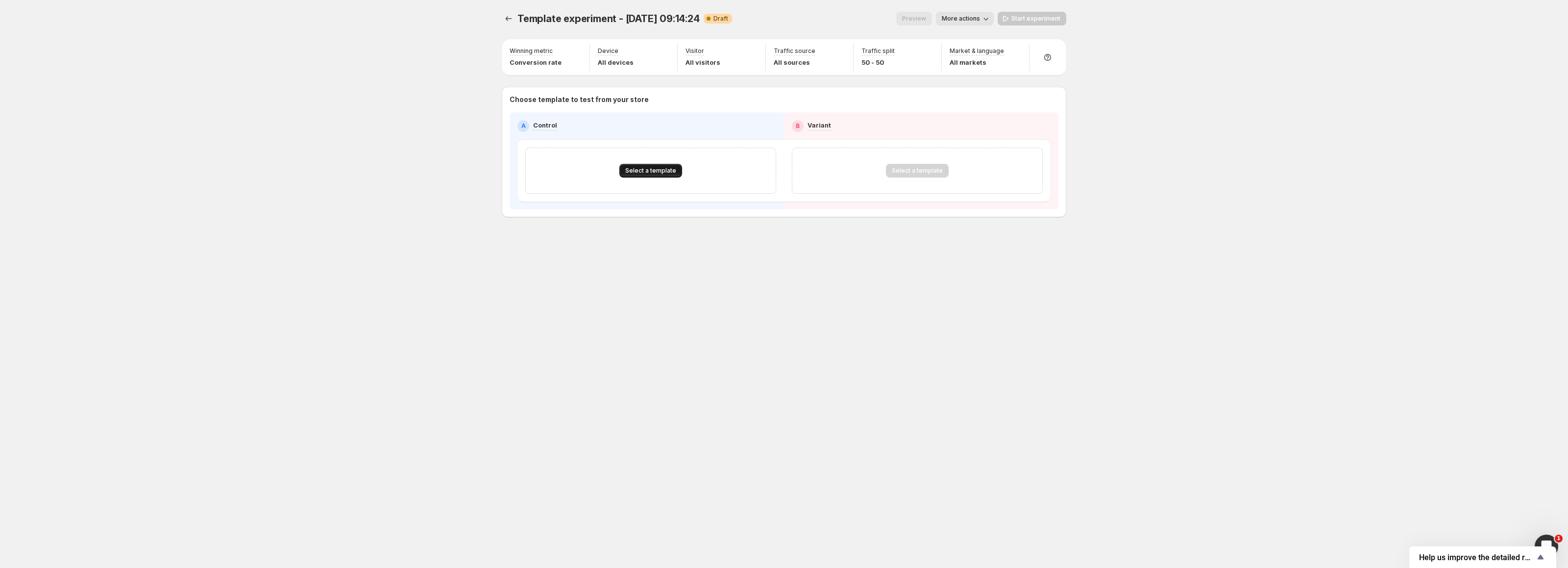
click at [644, 172] on span "Select a template" at bounding box center [650, 170] width 51 height 8
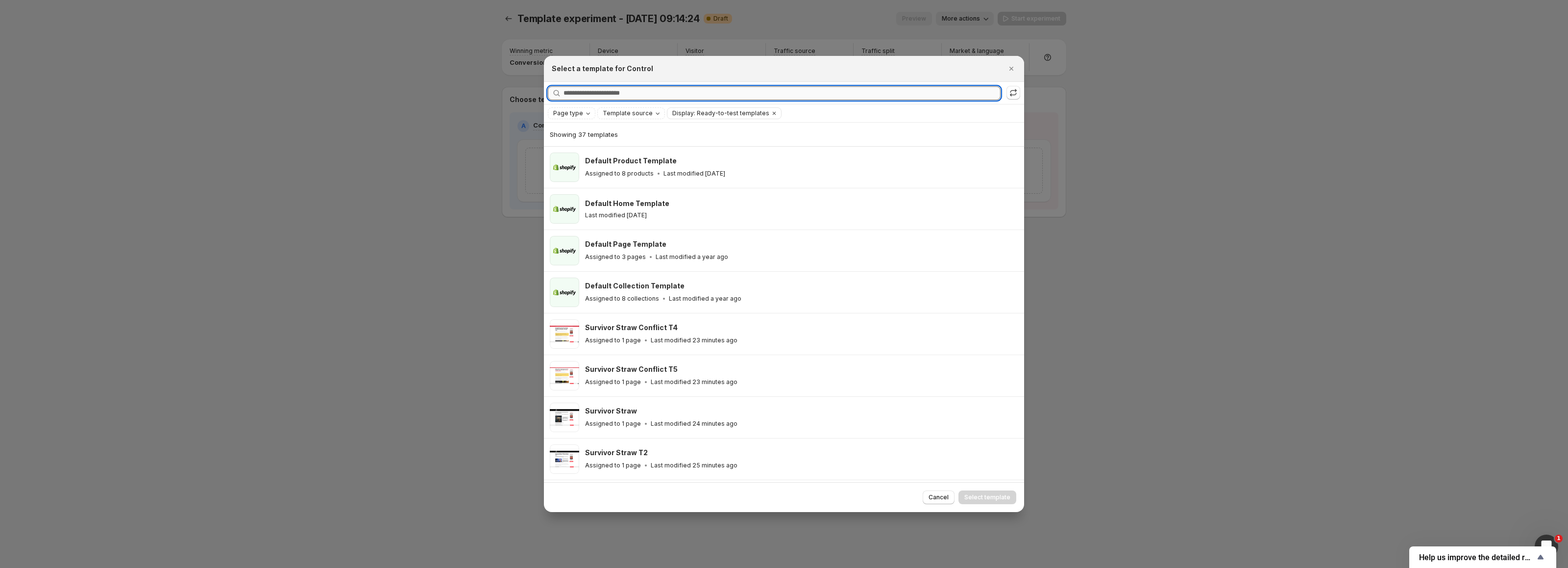
click at [646, 88] on input "Searching all templates" at bounding box center [781, 93] width 437 height 14
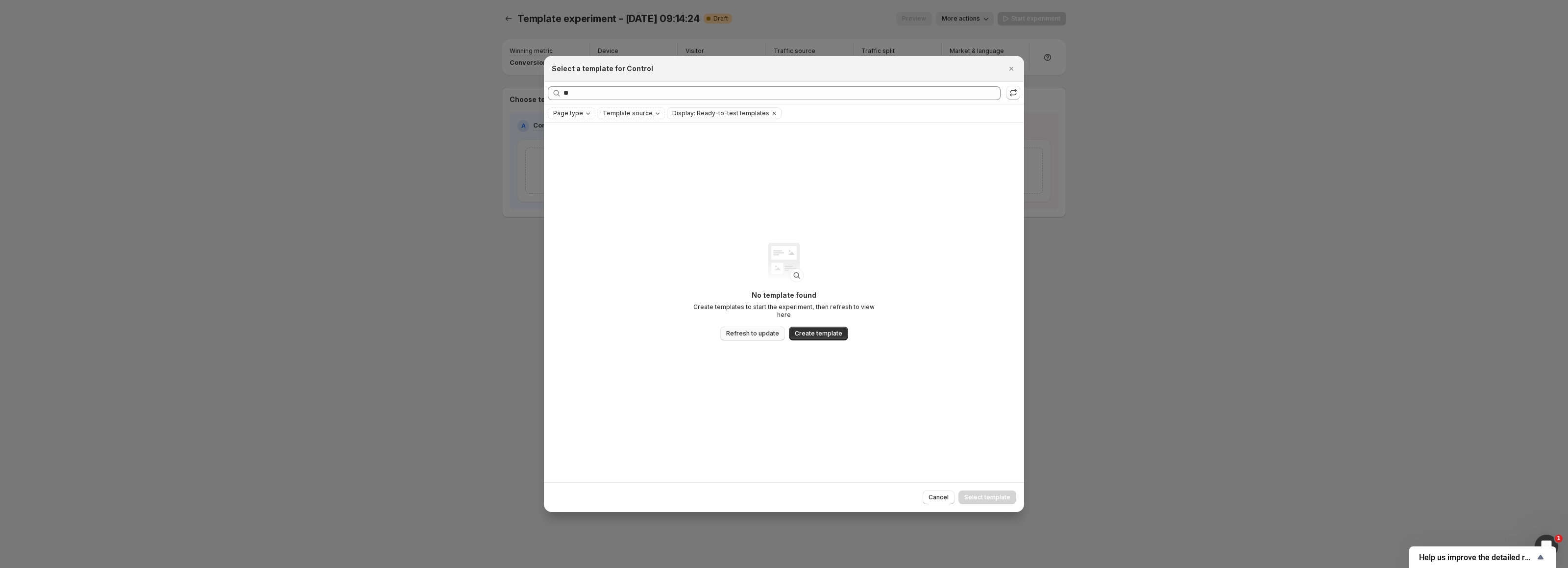
click at [746, 329] on span "Refresh to update" at bounding box center [752, 333] width 53 height 8
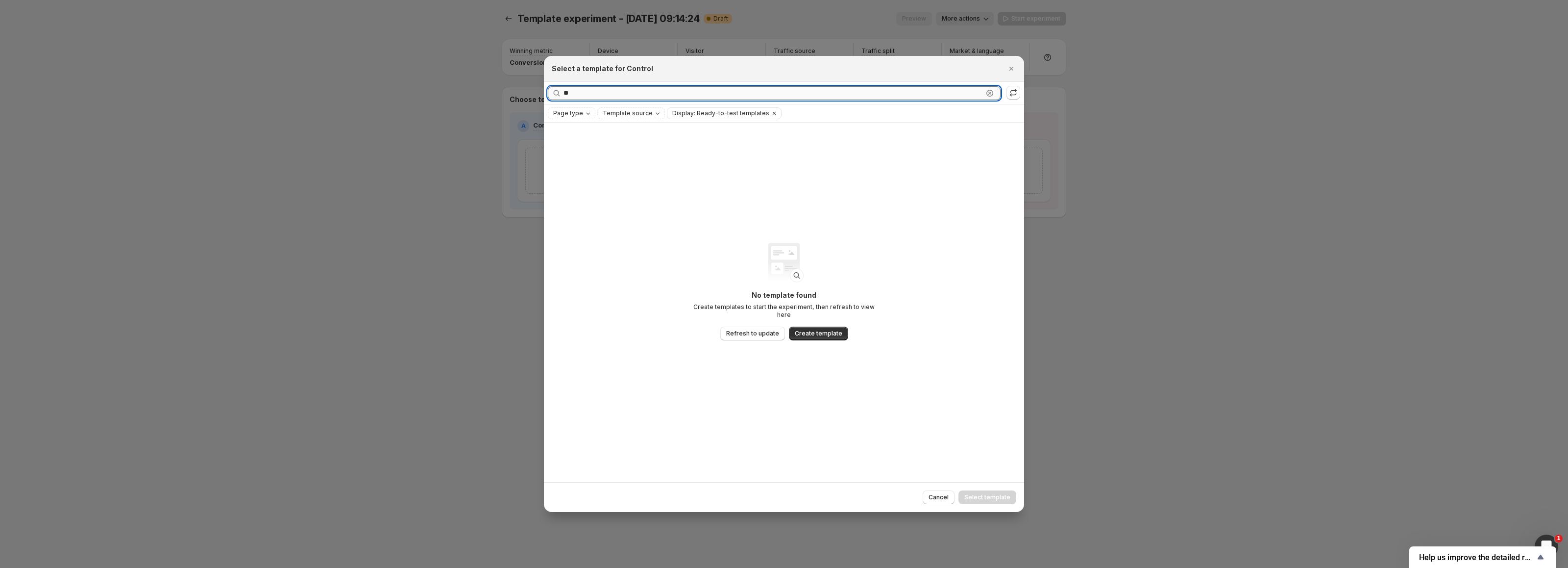
click at [588, 98] on input "**" at bounding box center [773, 93] width 420 height 14
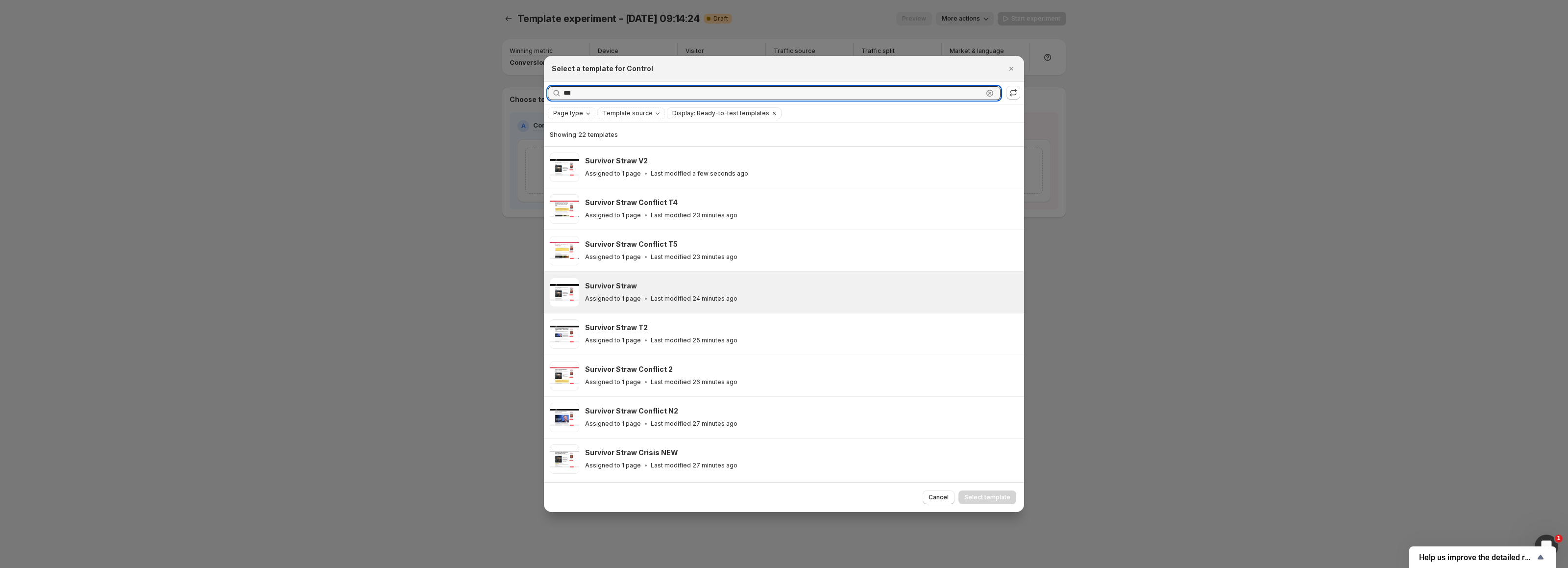
type input "***"
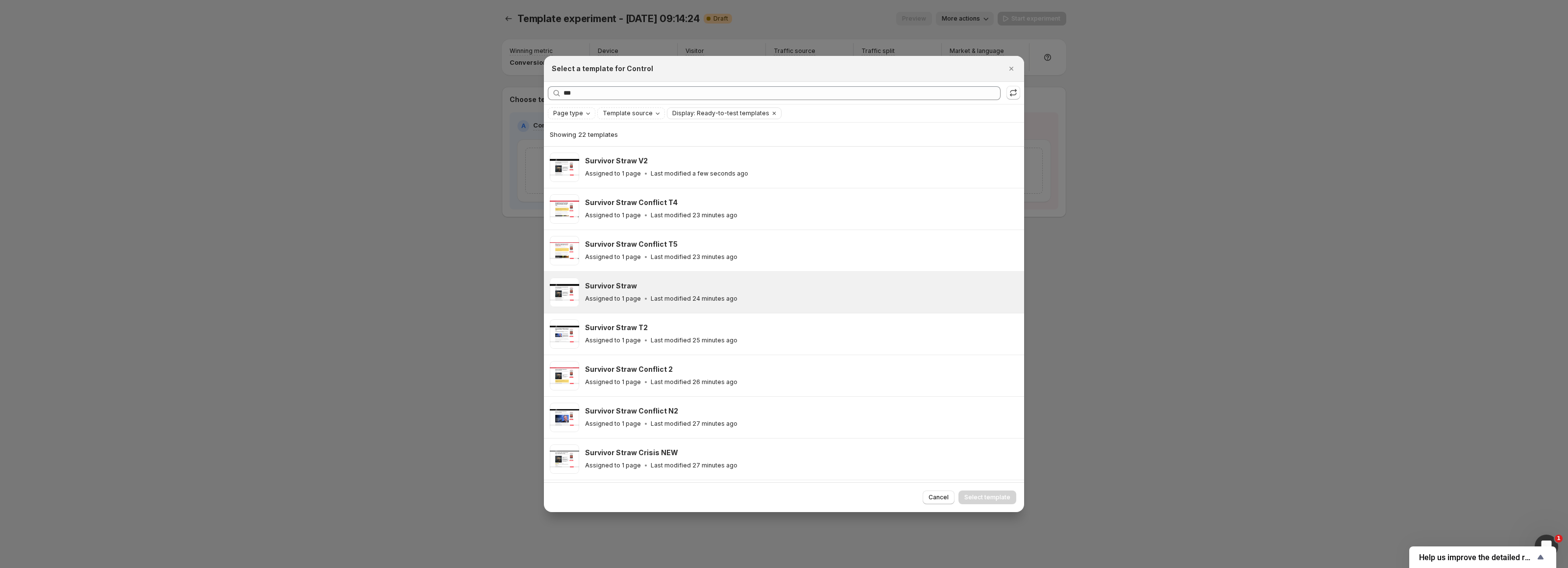
click at [632, 280] on div "Survivor Straw Assigned to 1 page Last modified 24 minutes ago" at bounding box center [801, 292] width 433 height 29
click at [990, 500] on span "Select template" at bounding box center [987, 496] width 46 height 8
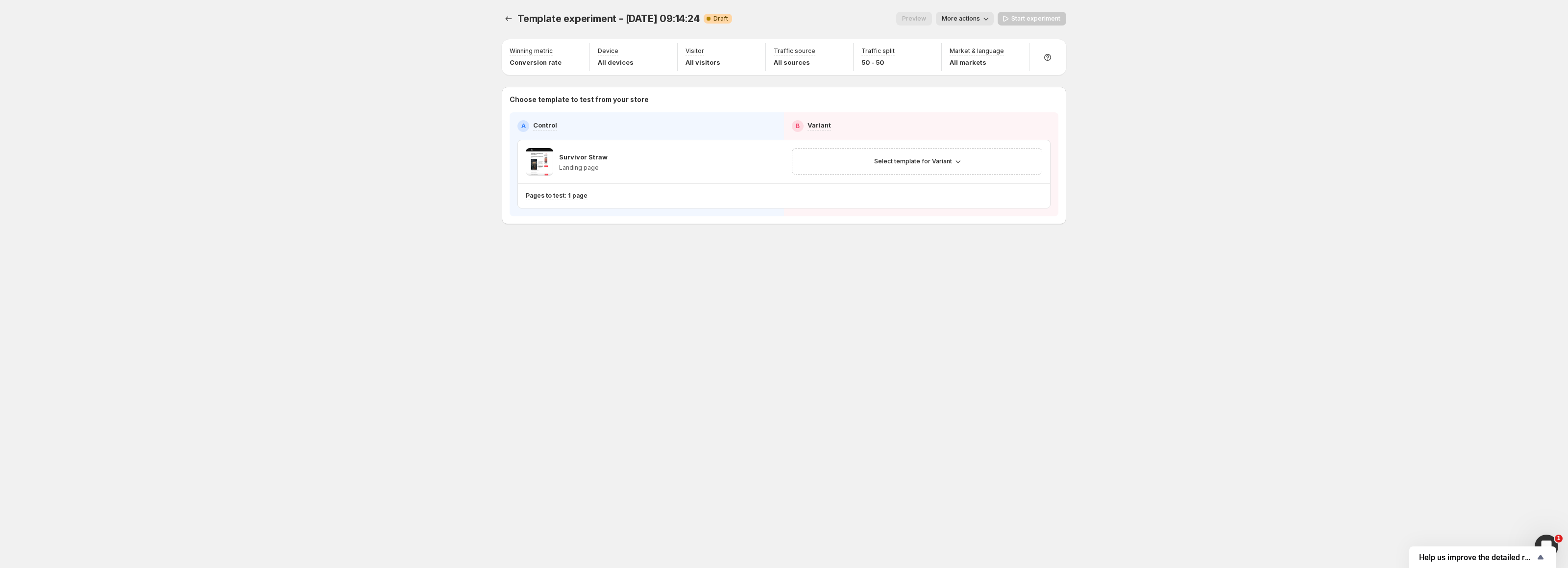
click at [472, 430] on div "Template experiment - [DATE] 09:14:24. This page is ready Template experiment -…" at bounding box center [784, 284] width 1568 height 568
click at [893, 161] on span "Select template for Variant" at bounding box center [913, 161] width 78 height 8
click at [901, 182] on span "Select an existing template" at bounding box center [911, 182] width 83 height 8
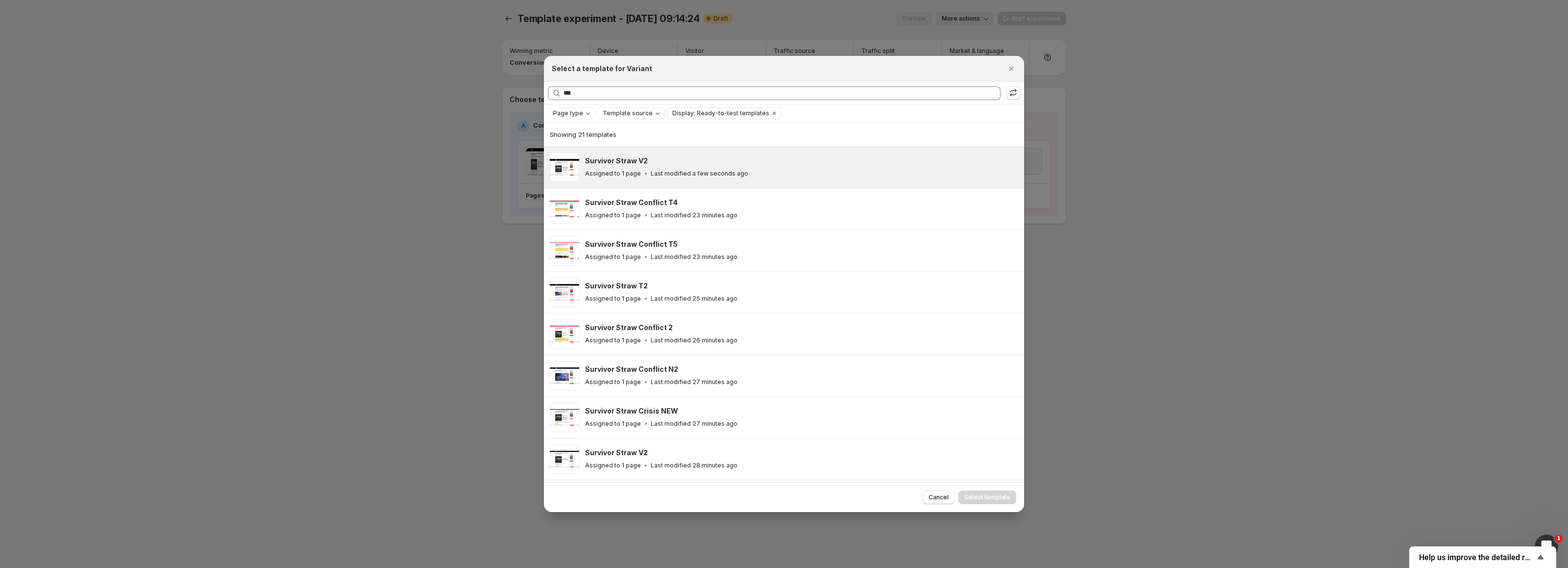
click at [721, 163] on div "Survivor Straw V2" at bounding box center [800, 160] width 430 height 9
click at [991, 506] on div "Cancel Select template" at bounding box center [784, 496] width 481 height 30
click at [991, 497] on span "Select template" at bounding box center [987, 496] width 46 height 8
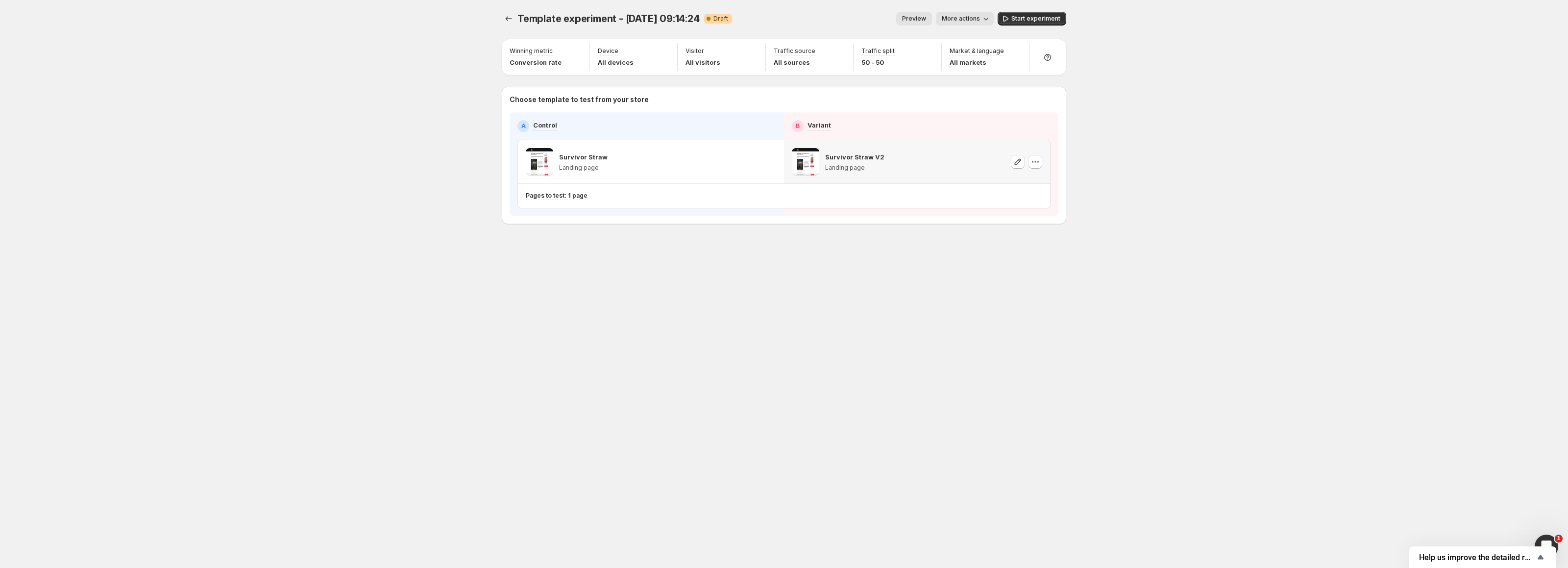
click at [535, 418] on div "Template experiment - [DATE] 09:14:24. This page is ready Template experiment -…" at bounding box center [784, 284] width 588 height 568
drag, startPoint x: 1037, startPoint y: 14, endPoint x: 1032, endPoint y: 15, distance: 5.1
click at [1037, 14] on button "Start experiment" at bounding box center [1032, 19] width 69 height 14
click at [371, 110] on div "Template experiment - [DATE] 09:14:24. This page is ready Template experiment -…" at bounding box center [784, 284] width 1568 height 568
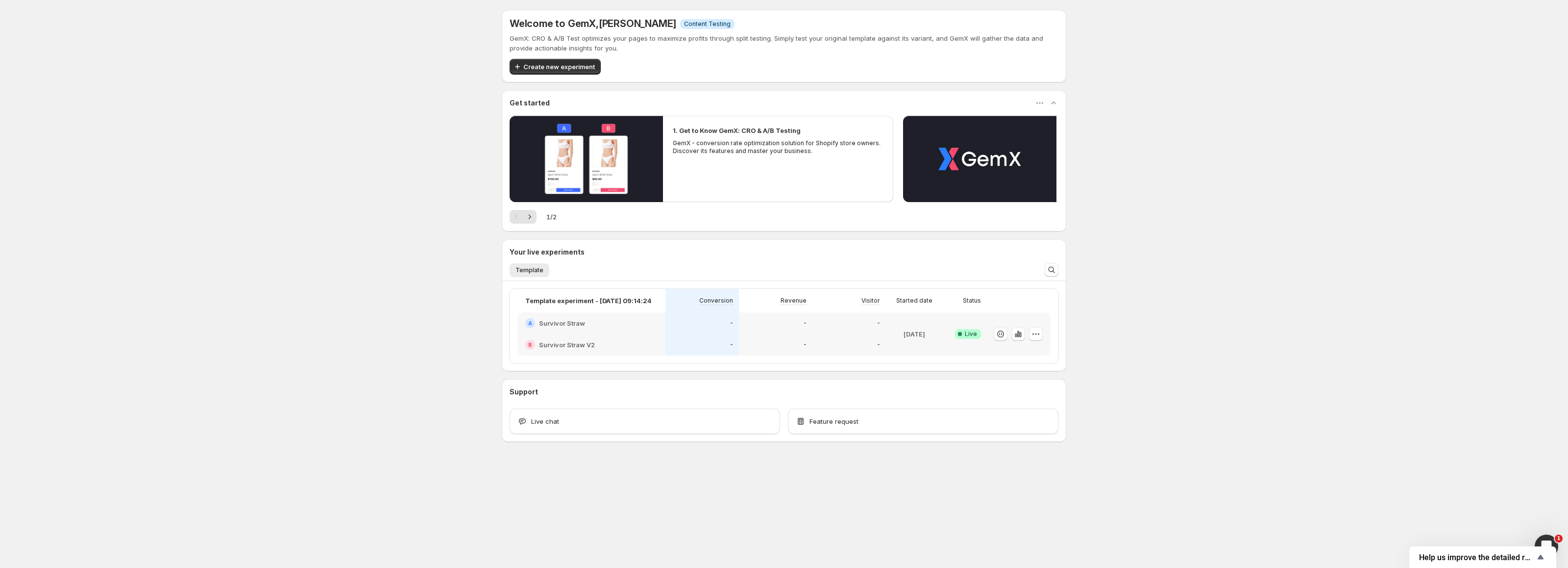
click at [38, 207] on div "Welcome to GemX , [PERSON_NAME] Info Content Testing GemX: CRO & A/B Test optim…" at bounding box center [784, 247] width 1568 height 495
